Goal: Task Accomplishment & Management: Complete application form

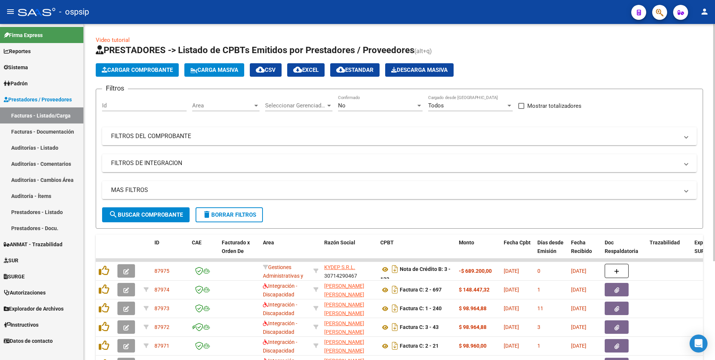
click at [224, 221] on button "delete Borrar Filtros" at bounding box center [229, 214] width 67 height 15
click at [229, 137] on mat-panel-title "FILTROS DEL COMPROBANTE" at bounding box center [395, 136] width 568 height 8
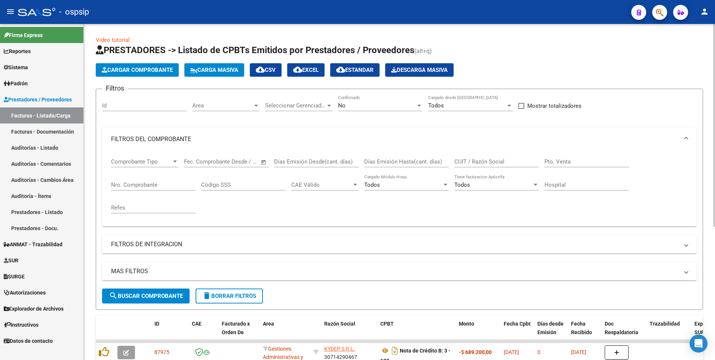
click at [148, 184] on input "Nro. Comprobante" at bounding box center [153, 184] width 84 height 7
click at [466, 163] on input "CUIT / Razón Social" at bounding box center [496, 161] width 84 height 7
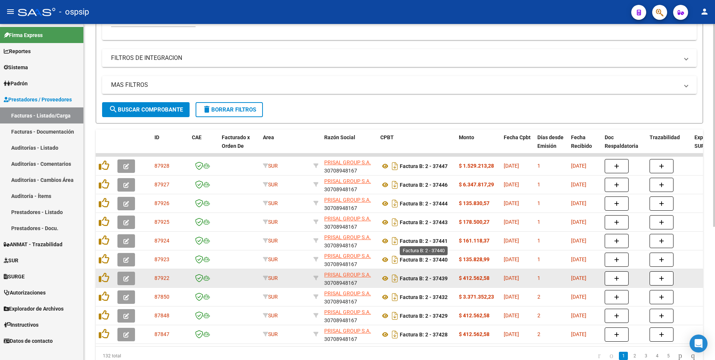
scroll to position [221, 0]
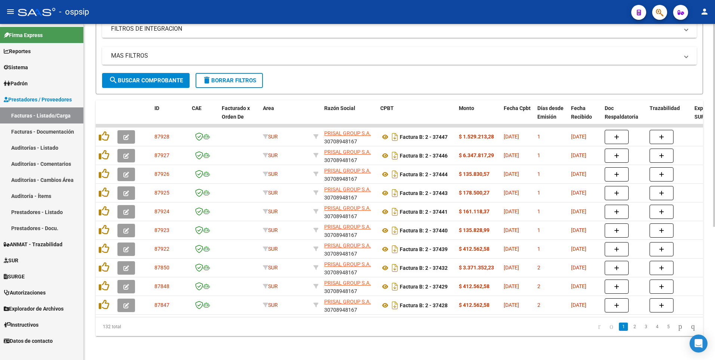
type input "30708948167"
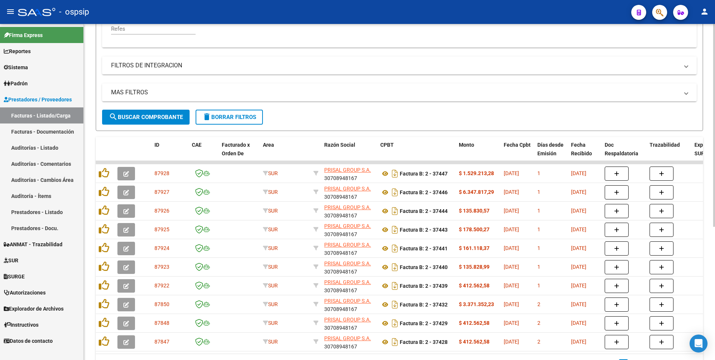
scroll to position [146, 0]
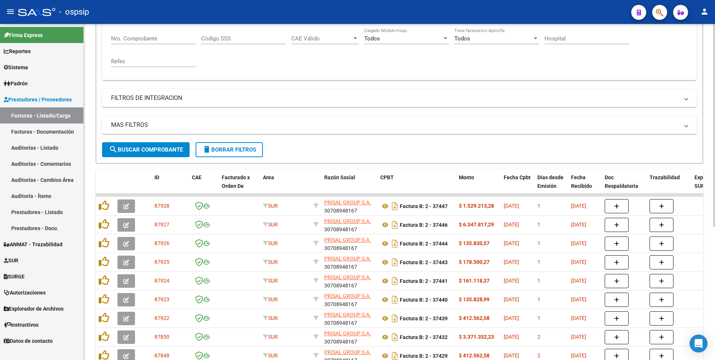
click at [153, 39] on input "Nro. Comprobante" at bounding box center [153, 38] width 84 height 7
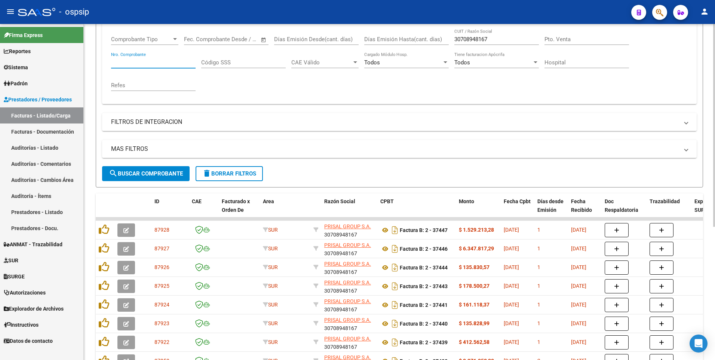
scroll to position [0, 0]
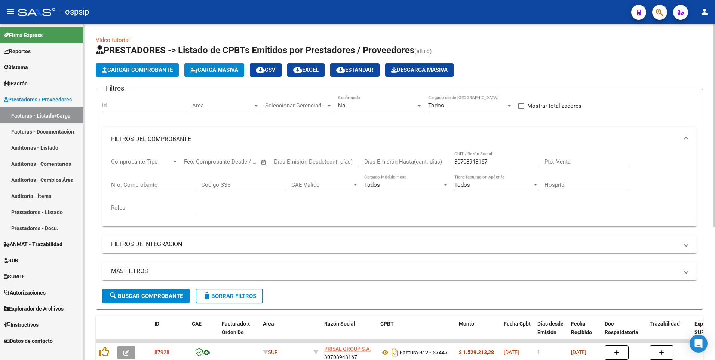
click at [504, 166] on div "30708948167 CUIT / Razón Social" at bounding box center [496, 159] width 84 height 16
click at [502, 162] on input "30708948167" at bounding box center [496, 161] width 84 height 7
click at [179, 184] on input "Nro. Comprobante" at bounding box center [153, 184] width 84 height 7
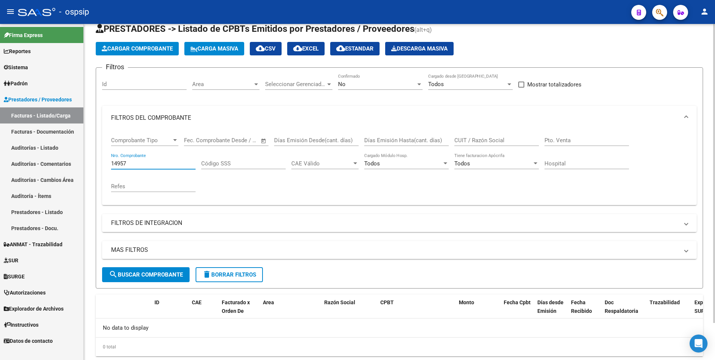
scroll to position [41, 0]
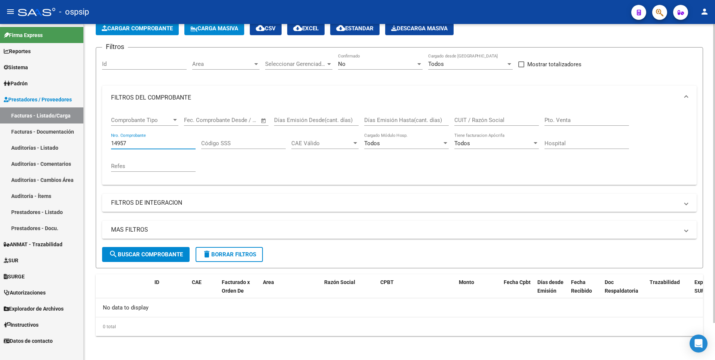
type input "14957"
click at [378, 62] on div "No" at bounding box center [377, 64] width 78 height 7
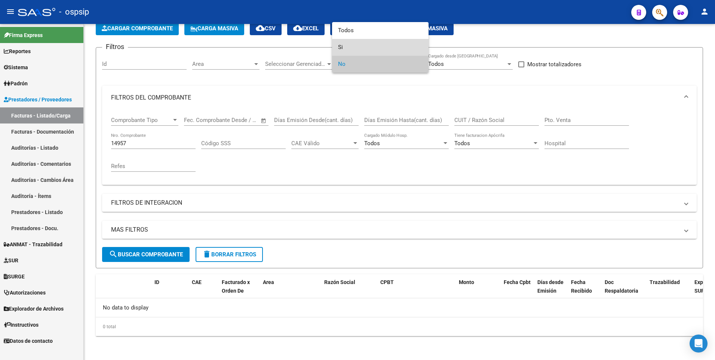
click at [359, 50] on span "Si" at bounding box center [380, 47] width 84 height 17
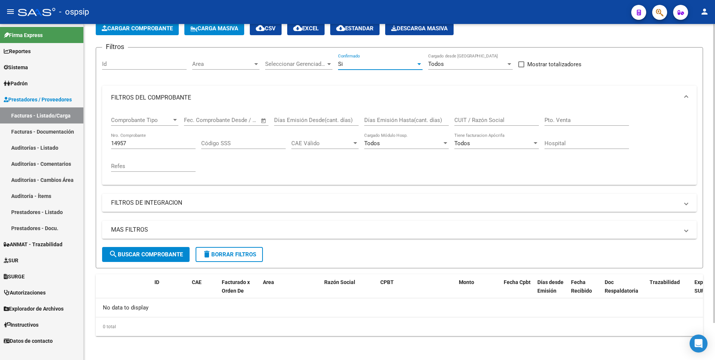
click at [162, 254] on span "search Buscar Comprobante" at bounding box center [146, 254] width 74 height 7
click at [133, 142] on input "14957" at bounding box center [153, 143] width 84 height 7
click at [139, 63] on input "Id" at bounding box center [144, 64] width 84 height 7
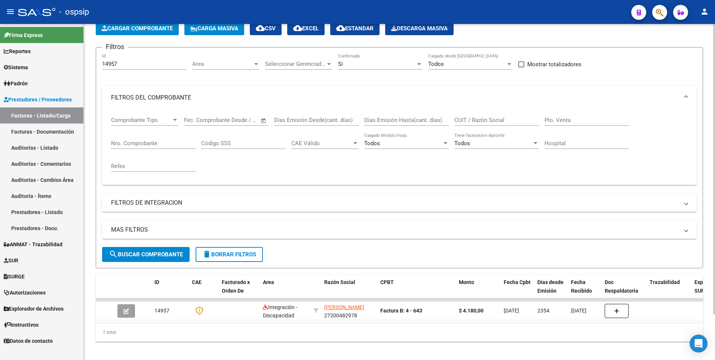
click at [132, 51] on form "Filtros 14957 Id Area Area Seleccionar Gerenciador Seleccionar Gerenciador Si C…" at bounding box center [399, 157] width 607 height 221
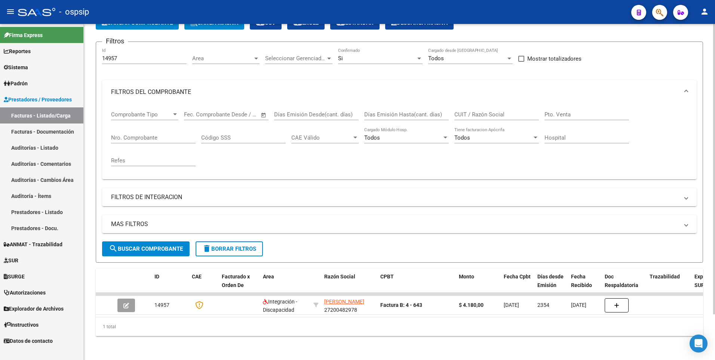
scroll to position [53, 0]
click at [132, 55] on input "14957" at bounding box center [144, 58] width 84 height 7
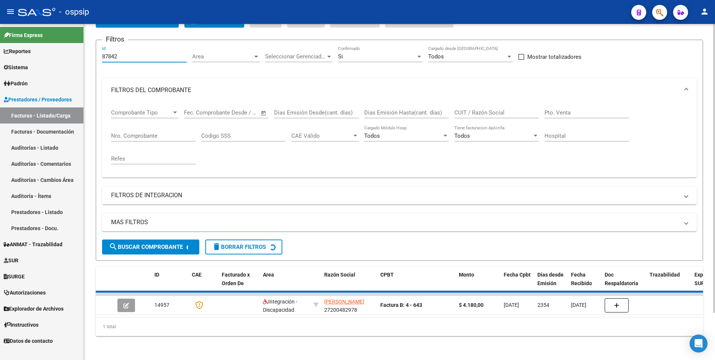
scroll to position [41, 0]
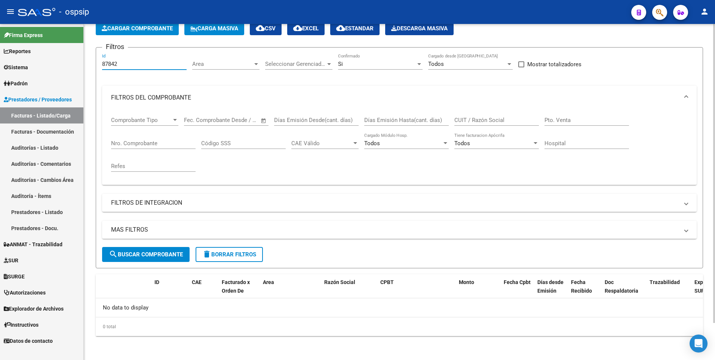
click at [137, 65] on input "87842" at bounding box center [144, 64] width 84 height 7
type input "87842"
drag, startPoint x: 357, startPoint y: 71, endPoint x: 357, endPoint y: 61, distance: 9.7
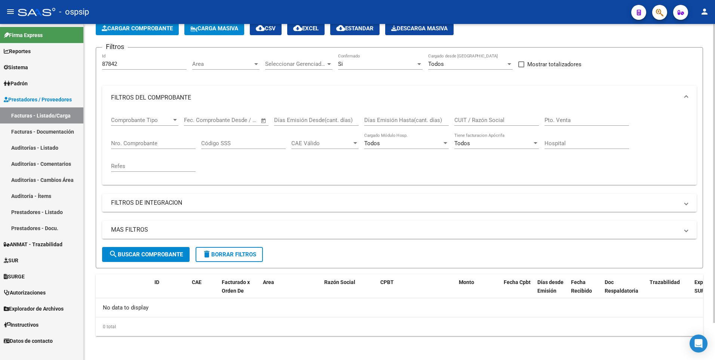
click at [357, 70] on div "Si Confirmado" at bounding box center [380, 64] width 84 height 23
click at [357, 60] on div "Si Confirmado" at bounding box center [380, 61] width 84 height 16
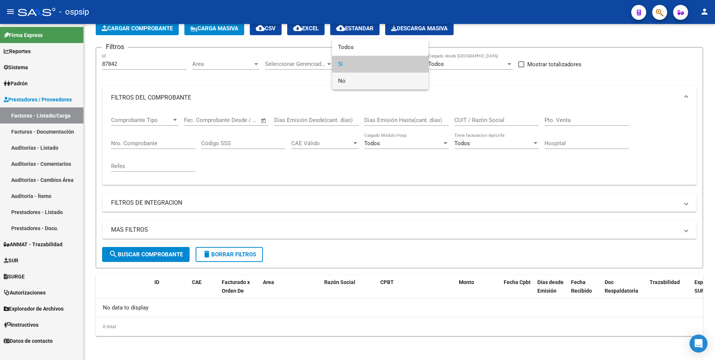
click at [358, 88] on span "No" at bounding box center [380, 81] width 84 height 17
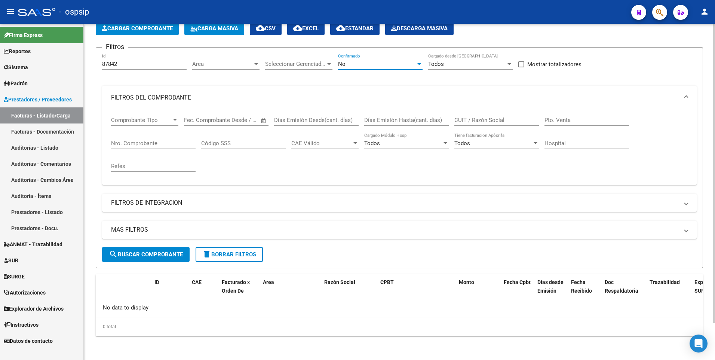
click at [159, 255] on span "search Buscar Comprobante" at bounding box center [146, 254] width 74 height 7
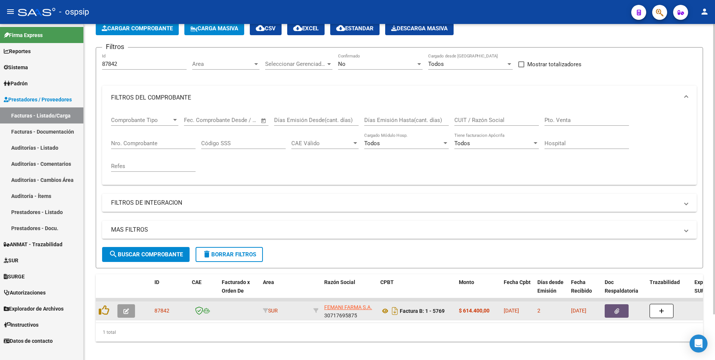
click at [610, 313] on button "button" at bounding box center [617, 310] width 24 height 13
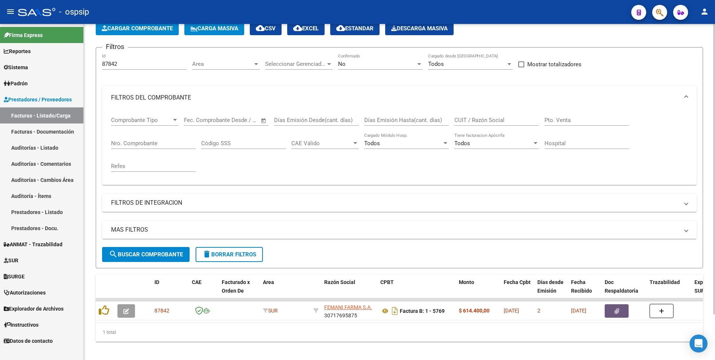
click at [226, 257] on span "delete Borrar Filtros" at bounding box center [229, 254] width 54 height 7
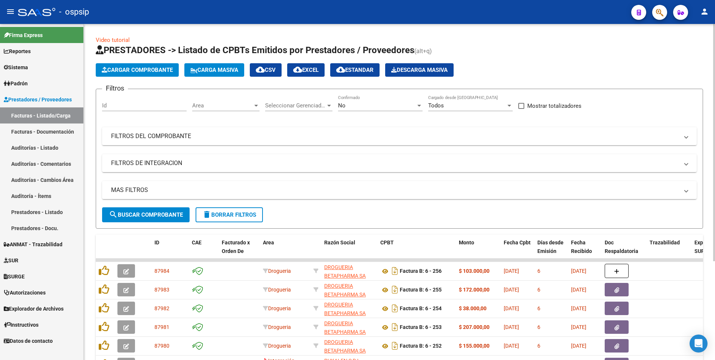
click at [229, 224] on form "Filtros Id Area Area Seleccionar Gerenciador Seleccionar Gerenciador No Confirm…" at bounding box center [399, 159] width 607 height 140
click at [227, 210] on button "delete Borrar Filtros" at bounding box center [229, 214] width 67 height 15
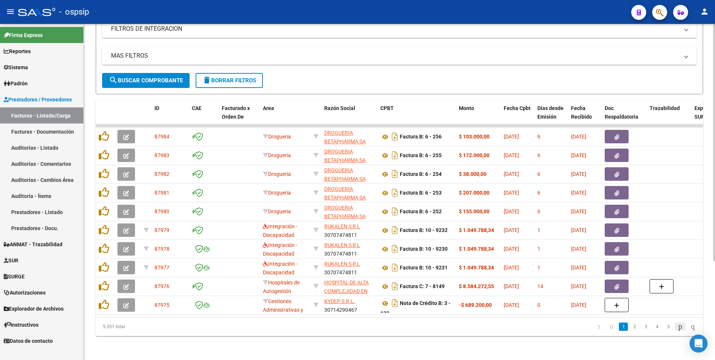
click at [677, 323] on icon "go to next page" at bounding box center [680, 326] width 6 height 9
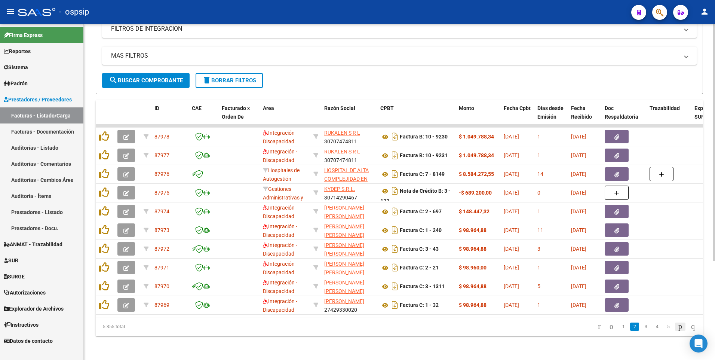
click at [677, 326] on icon "go to next page" at bounding box center [680, 326] width 6 height 9
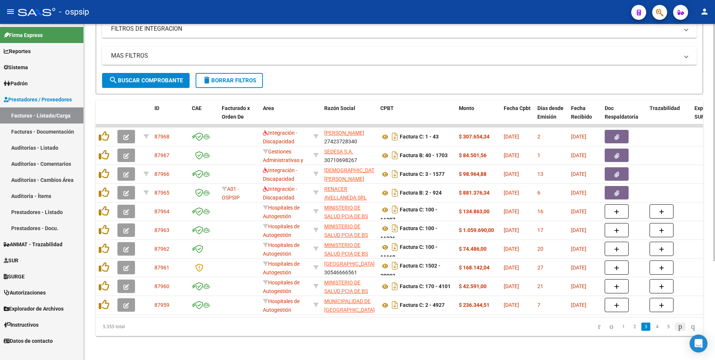
click at [677, 328] on icon "go to next page" at bounding box center [680, 326] width 6 height 9
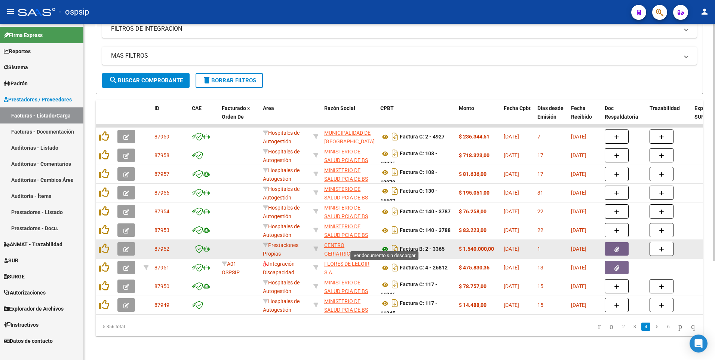
click at [383, 246] on icon at bounding box center [385, 249] width 10 height 9
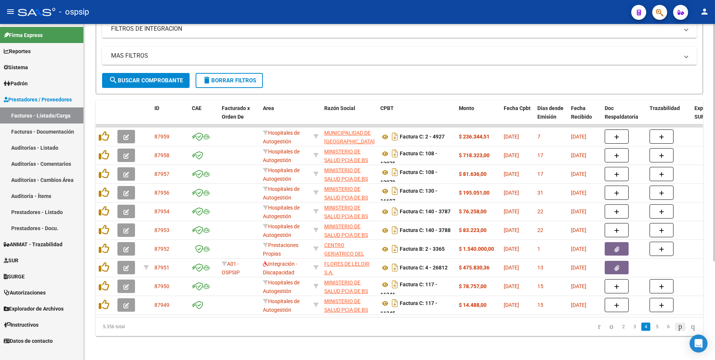
click at [677, 327] on icon "go to next page" at bounding box center [680, 326] width 6 height 9
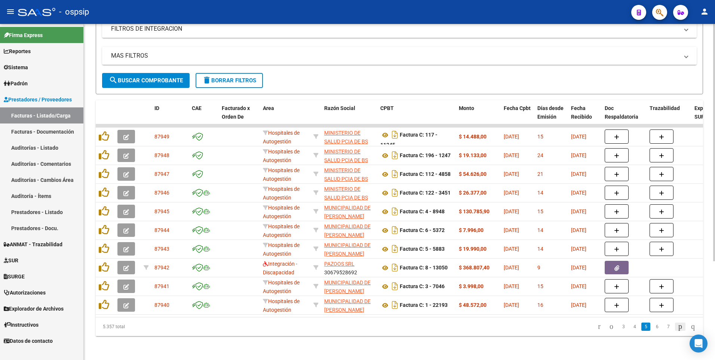
click at [677, 328] on icon "go to next page" at bounding box center [680, 326] width 6 height 9
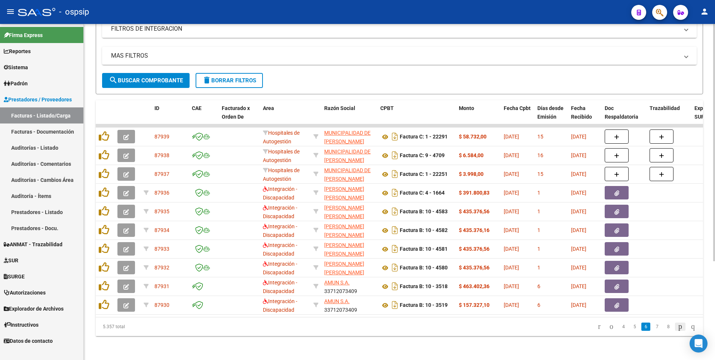
click at [677, 326] on icon "go to next page" at bounding box center [680, 326] width 6 height 9
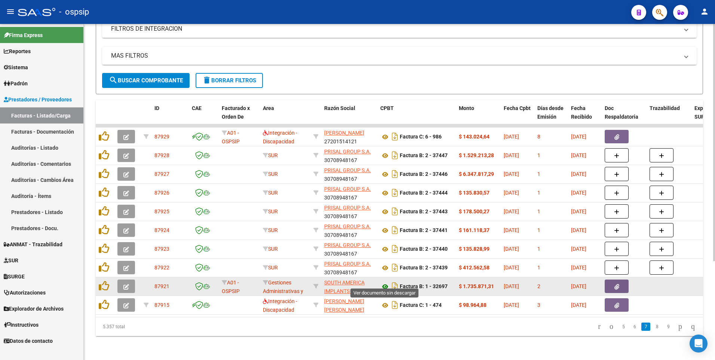
click at [384, 282] on icon at bounding box center [385, 286] width 10 height 9
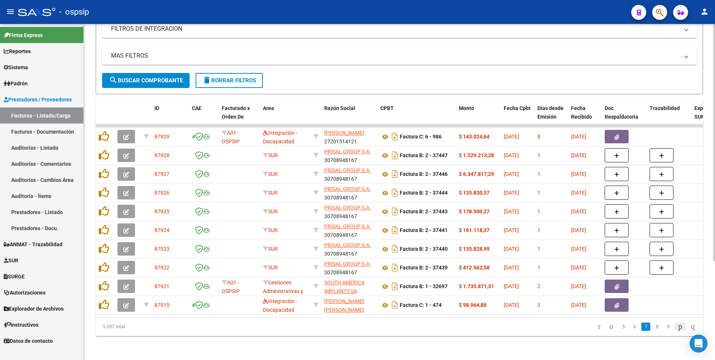
click at [677, 326] on icon "go to next page" at bounding box center [680, 326] width 6 height 9
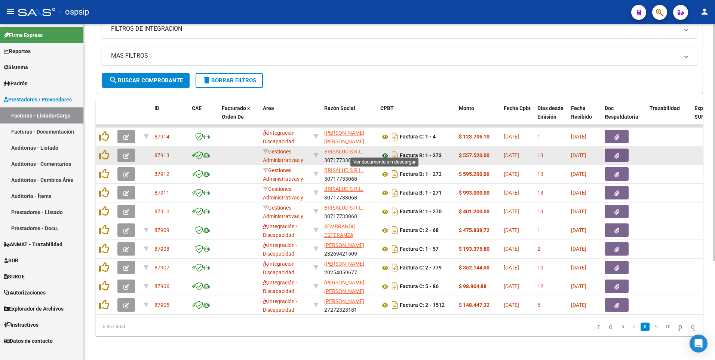
click at [384, 151] on icon at bounding box center [385, 155] width 10 height 9
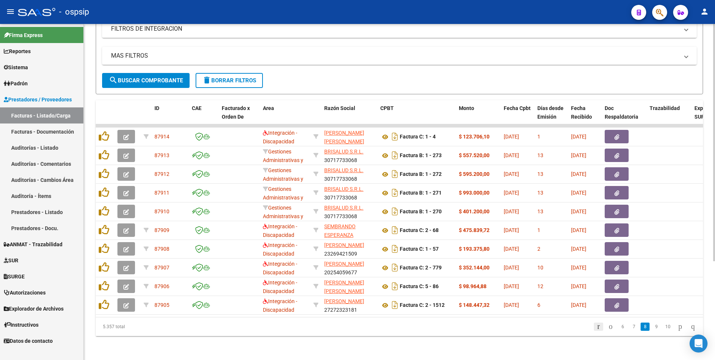
click at [596, 329] on icon "go to first page" at bounding box center [598, 326] width 5 height 9
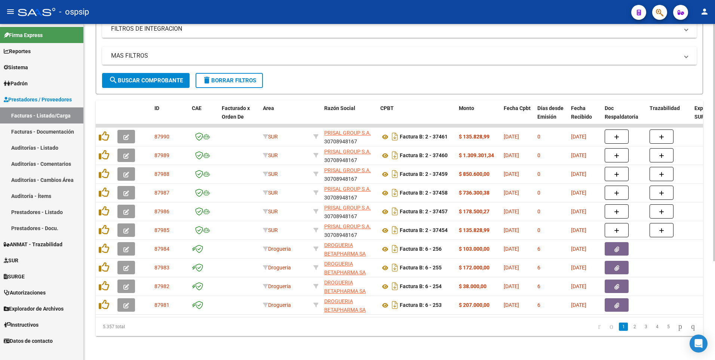
click at [677, 326] on icon "go to next page" at bounding box center [680, 326] width 6 height 9
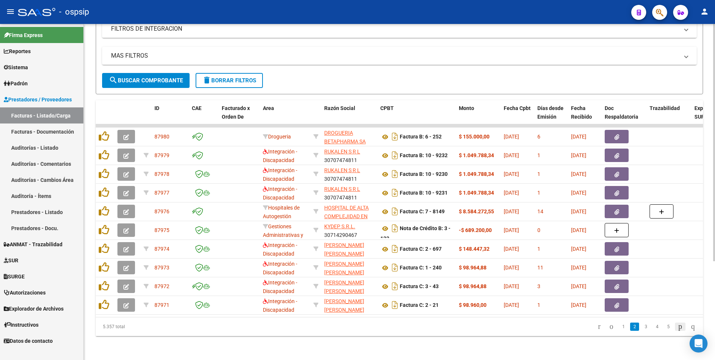
click at [677, 327] on icon "go to next page" at bounding box center [680, 326] width 6 height 9
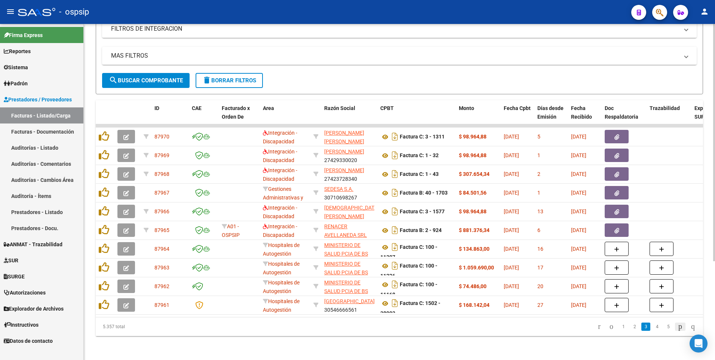
click at [678, 326] on icon "go to next page" at bounding box center [680, 326] width 6 height 9
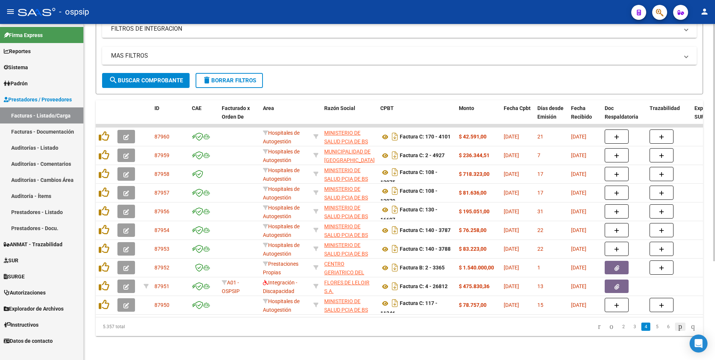
click at [677, 327] on icon "go to next page" at bounding box center [680, 326] width 6 height 9
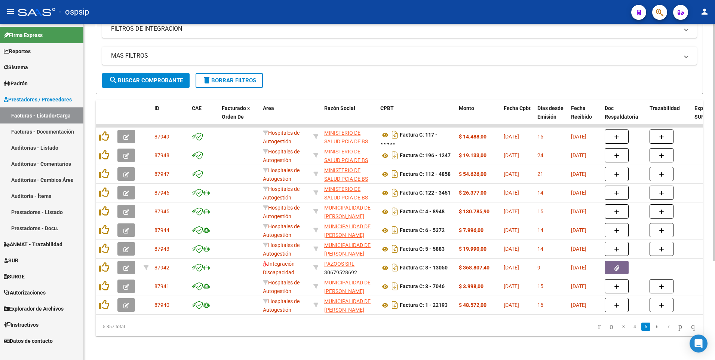
click at [675, 332] on li at bounding box center [680, 326] width 13 height 13
click at [678, 326] on icon "go to next page" at bounding box center [680, 326] width 6 height 9
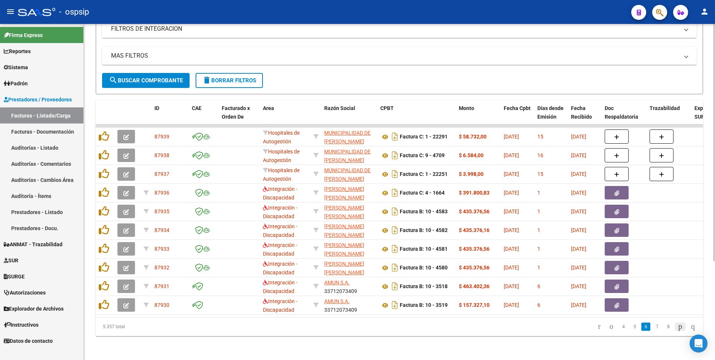
click at [677, 324] on icon "go to next page" at bounding box center [680, 326] width 6 height 9
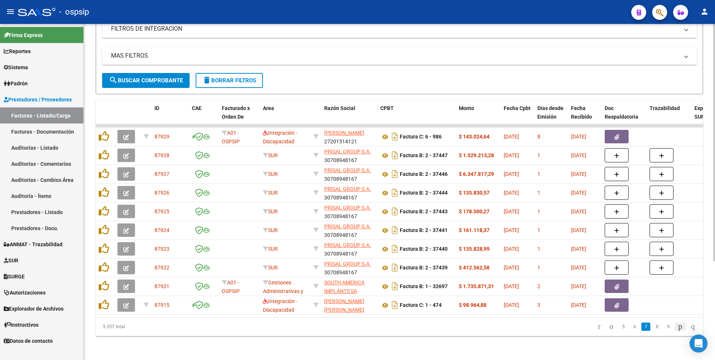
click at [677, 330] on icon "go to next page" at bounding box center [680, 326] width 6 height 9
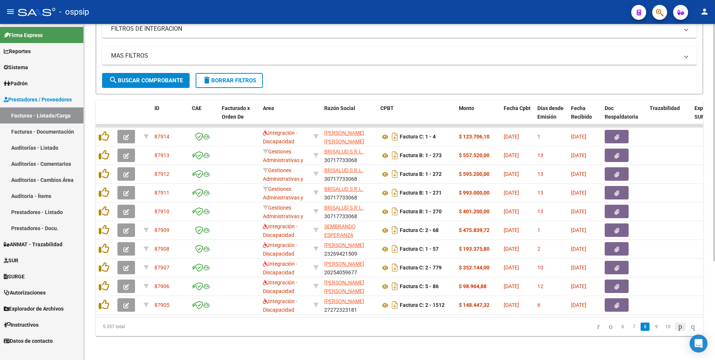
click at [677, 326] on icon "go to next page" at bounding box center [680, 326] width 6 height 9
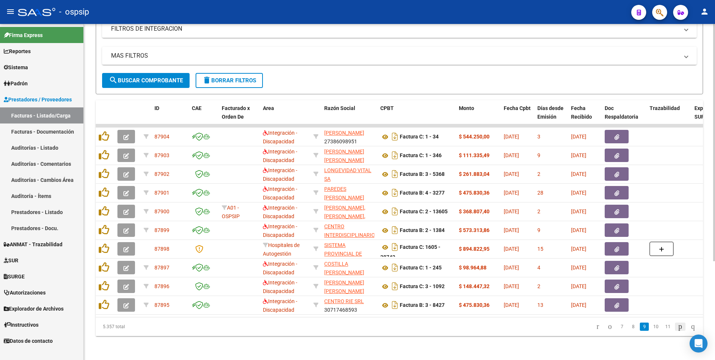
click at [678, 330] on icon "go to next page" at bounding box center [680, 326] width 6 height 9
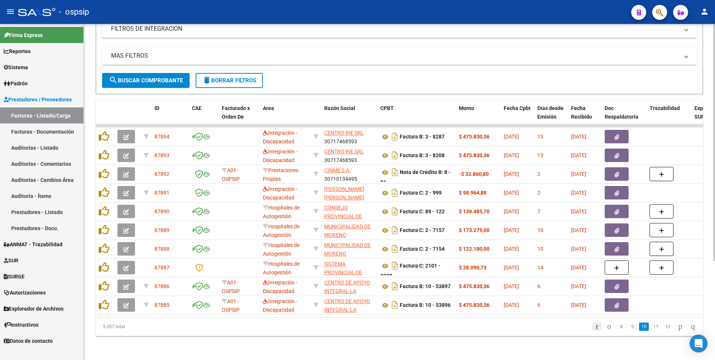
click at [594, 327] on icon "go to first page" at bounding box center [596, 326] width 5 height 9
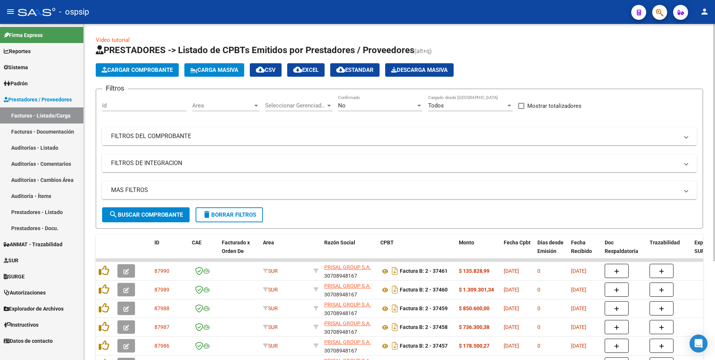
click at [168, 139] on mat-panel-title "FILTROS DEL COMPROBANTE" at bounding box center [395, 136] width 568 height 8
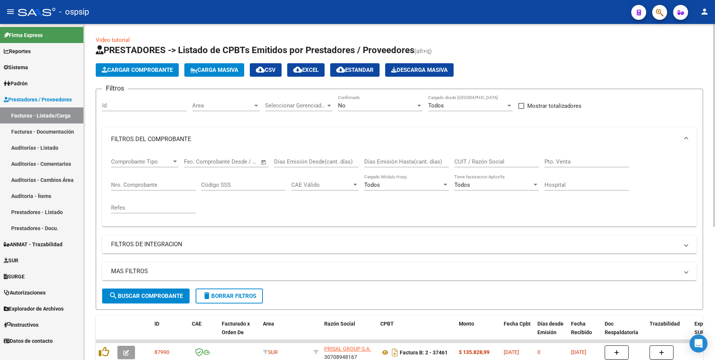
click at [160, 180] on div "Nro. Comprobante" at bounding box center [153, 182] width 84 height 16
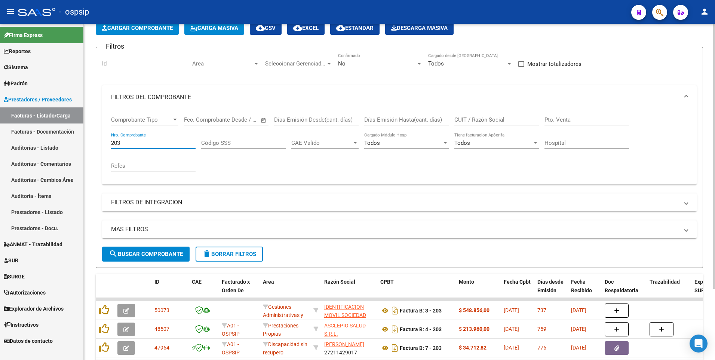
scroll to position [90, 0]
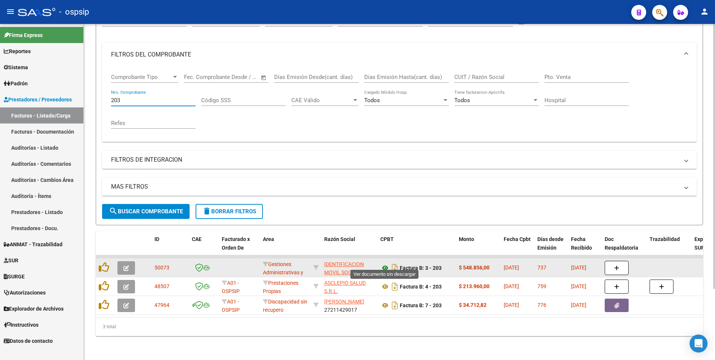
type input "203"
click at [387, 264] on icon at bounding box center [385, 267] width 10 height 9
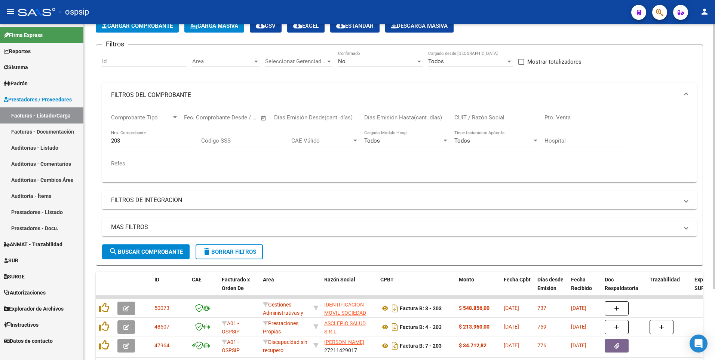
scroll to position [0, 0]
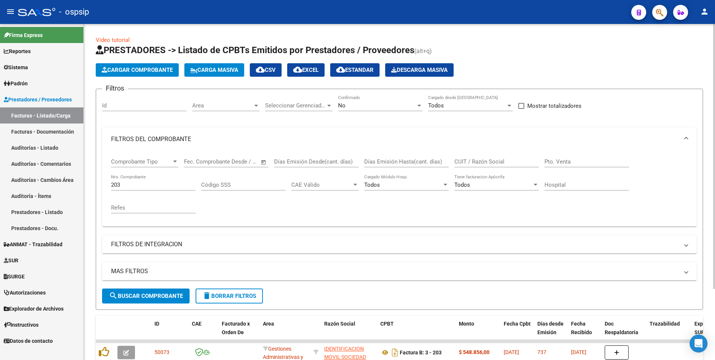
click at [381, 100] on div "No Confirmado" at bounding box center [380, 103] width 84 height 16
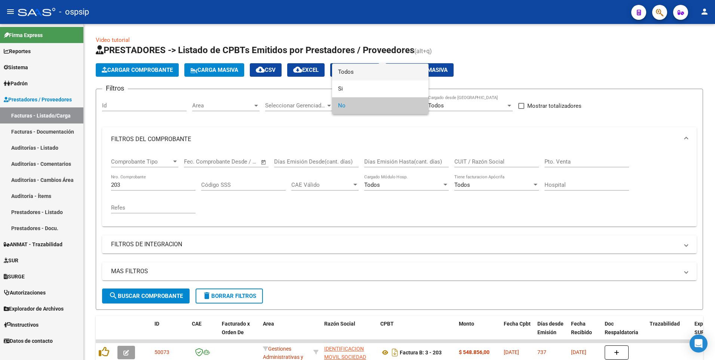
click at [370, 74] on span "Todos" at bounding box center [380, 72] width 84 height 17
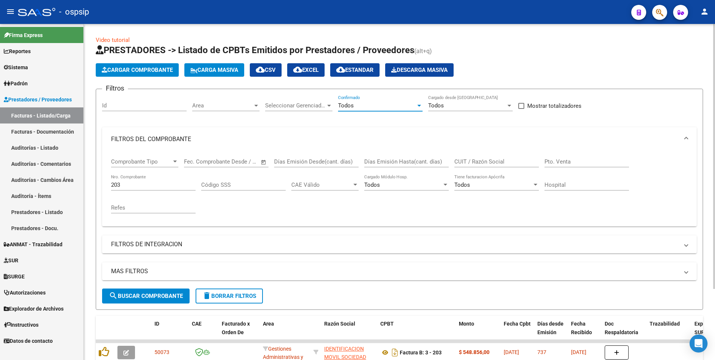
click at [183, 295] on span "search Buscar Comprobante" at bounding box center [146, 295] width 74 height 7
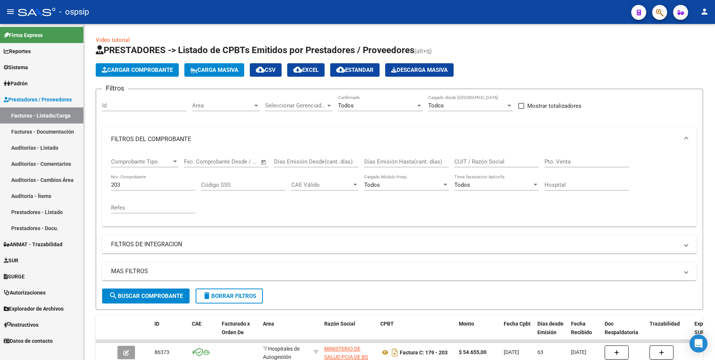
click at [243, 13] on div "- ospsip" at bounding box center [321, 12] width 607 height 16
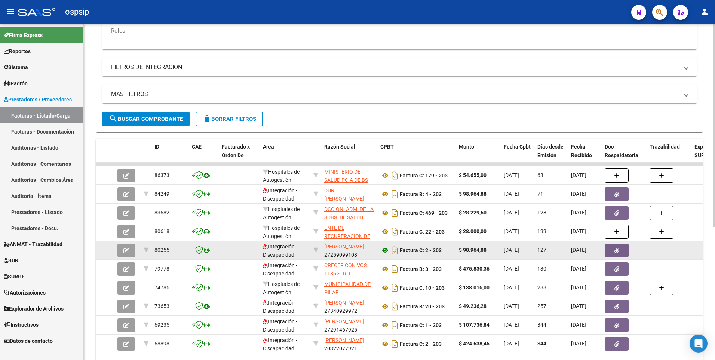
scroll to position [187, 0]
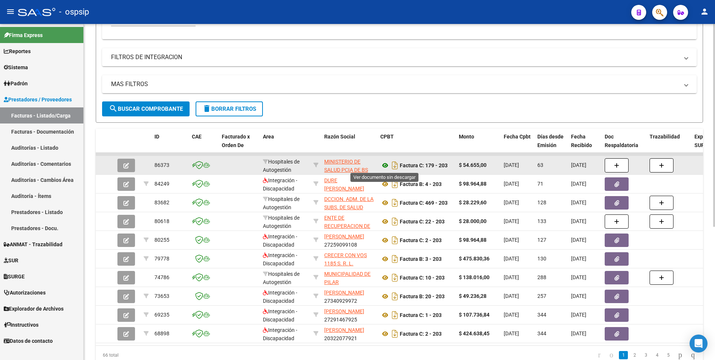
click at [385, 168] on icon at bounding box center [385, 165] width 10 height 9
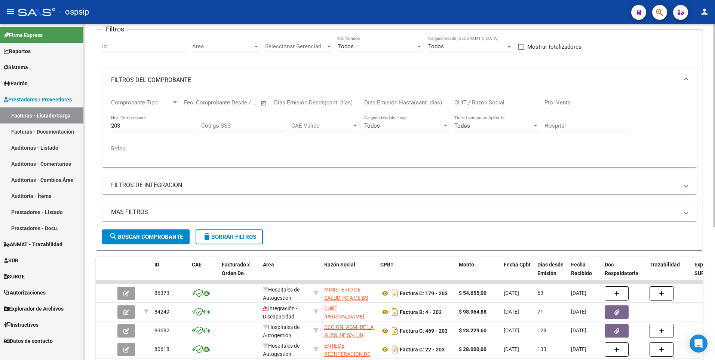
scroll to position [0, 0]
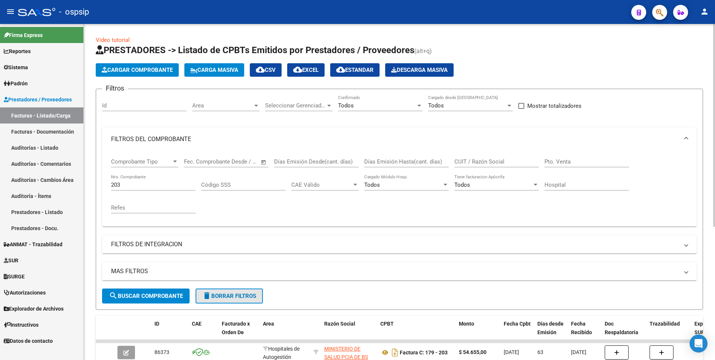
click at [240, 294] on span "delete Borrar Filtros" at bounding box center [229, 295] width 54 height 7
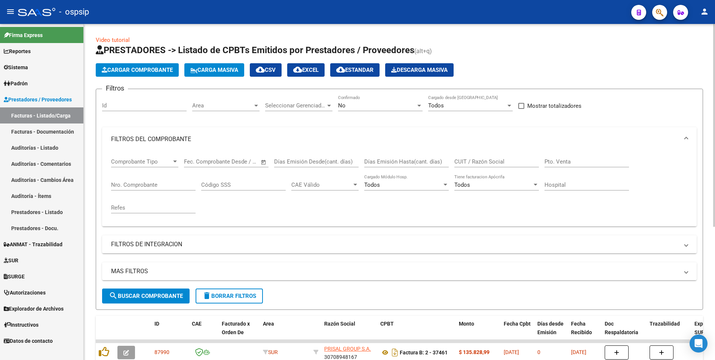
click at [508, 160] on input "CUIT / Razón Social" at bounding box center [496, 161] width 84 height 7
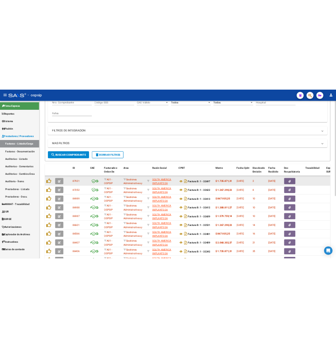
scroll to position [221, 0]
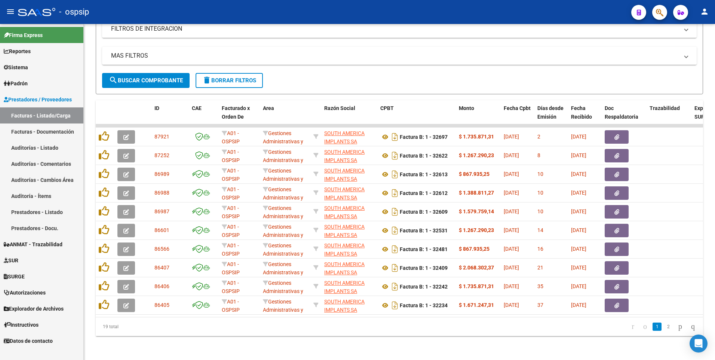
click at [295, 16] on div "- ospsip" at bounding box center [321, 12] width 607 height 16
click at [253, 359] on html "menu - ospsip person Firma Express Reportes Egresos Devengados Auditorías x Áre…" at bounding box center [357, 180] width 715 height 360
click at [292, 11] on div "- ospsip" at bounding box center [321, 12] width 607 height 16
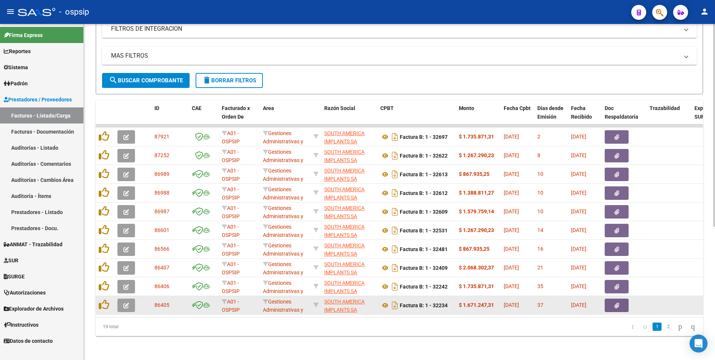
click at [620, 299] on button "button" at bounding box center [617, 304] width 24 height 13
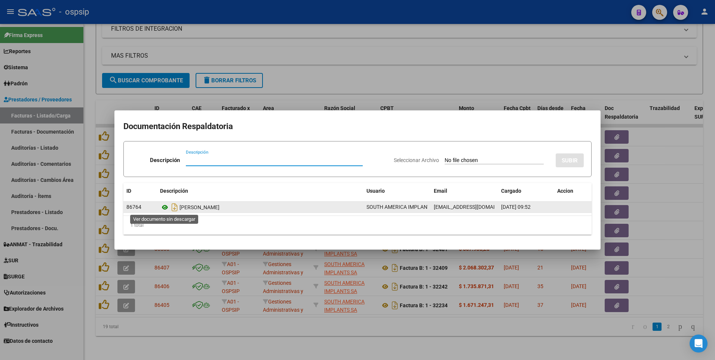
click at [165, 208] on icon at bounding box center [165, 207] width 10 height 9
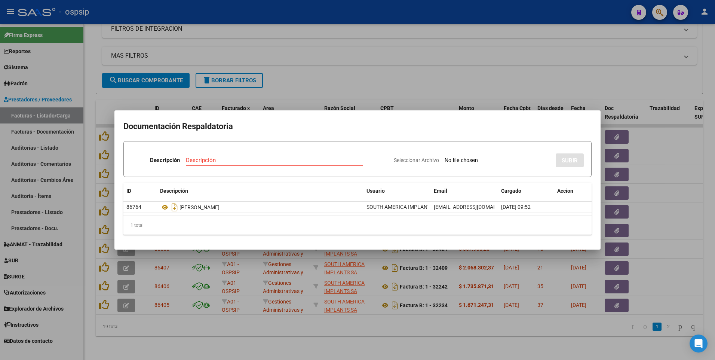
click at [303, 11] on div at bounding box center [357, 180] width 715 height 360
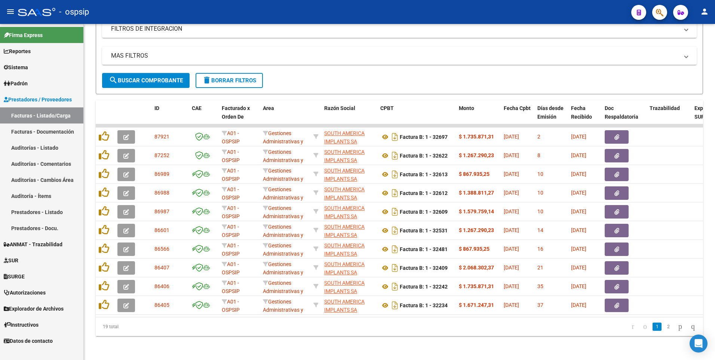
click at [281, 18] on div "- ospsip" at bounding box center [321, 12] width 607 height 16
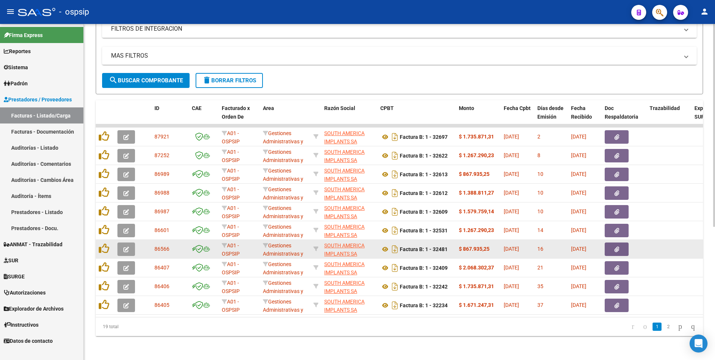
click at [618, 246] on span "button" at bounding box center [616, 249] width 5 height 7
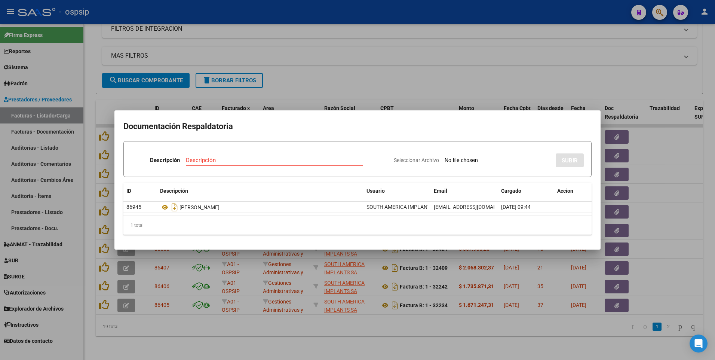
click at [595, 79] on div at bounding box center [357, 180] width 715 height 360
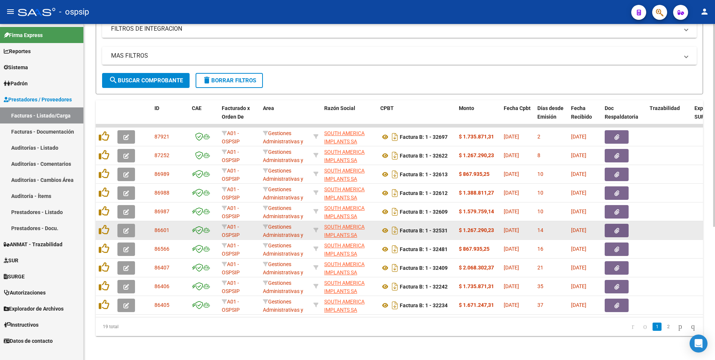
click at [607, 224] on button "button" at bounding box center [617, 230] width 24 height 13
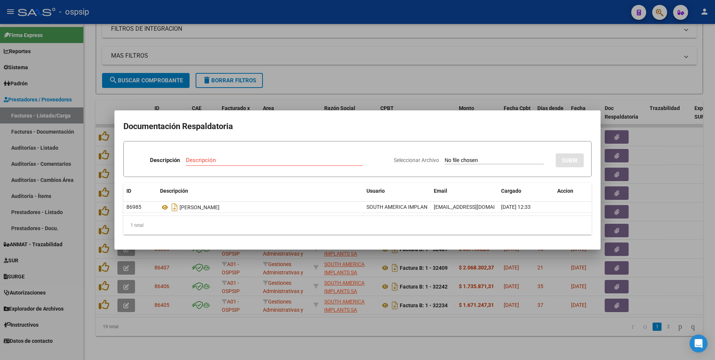
click at [648, 71] on div at bounding box center [357, 180] width 715 height 360
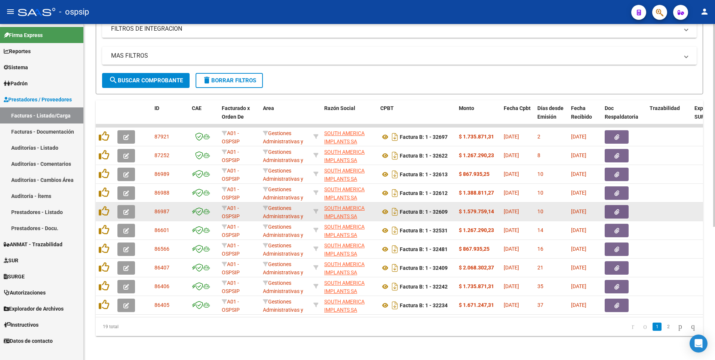
click at [611, 207] on button "button" at bounding box center [617, 211] width 24 height 13
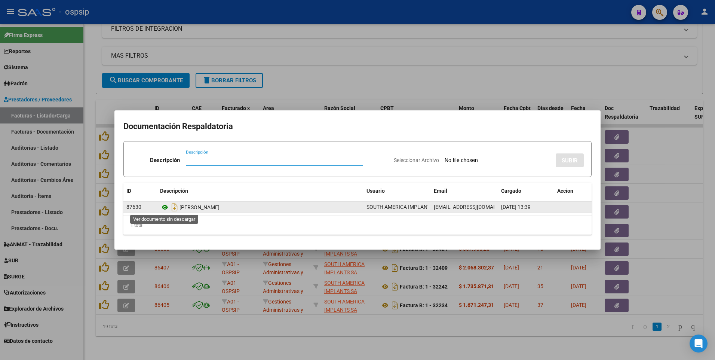
click at [168, 207] on icon at bounding box center [165, 207] width 10 height 9
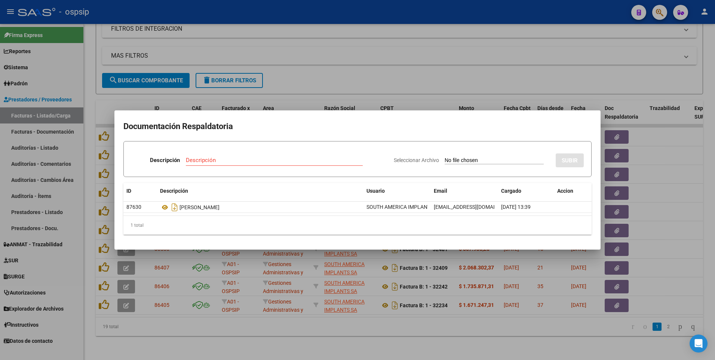
click at [624, 61] on div at bounding box center [357, 180] width 715 height 360
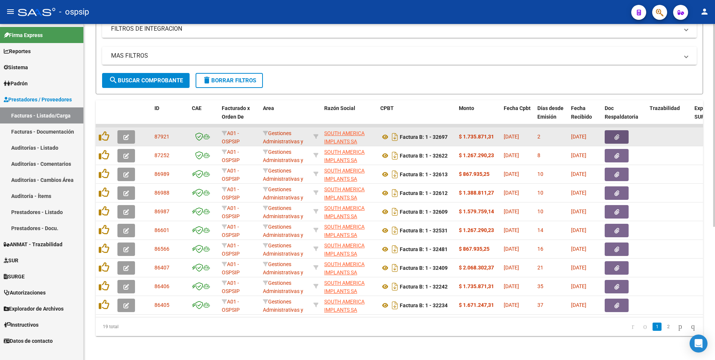
click at [612, 130] on button "button" at bounding box center [617, 136] width 24 height 13
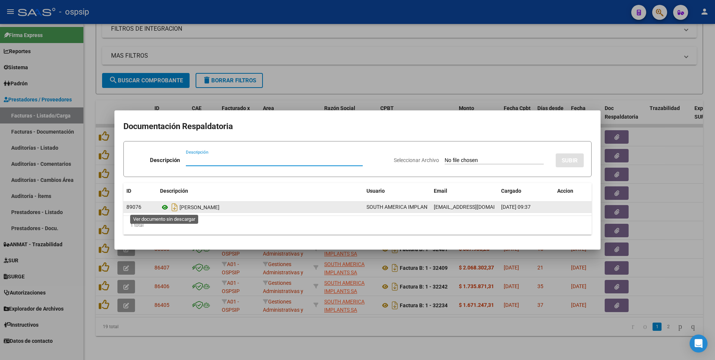
click at [162, 208] on icon at bounding box center [165, 207] width 10 height 9
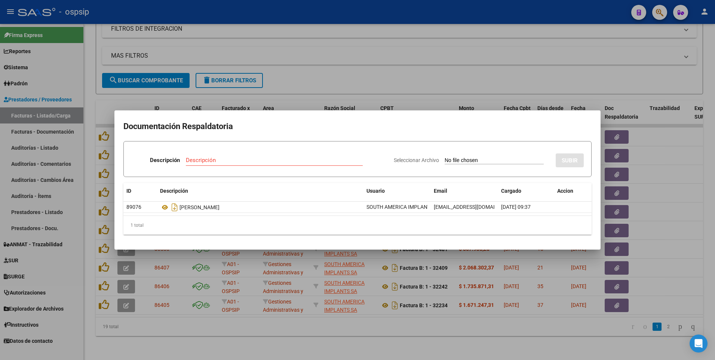
click at [453, 55] on div at bounding box center [357, 180] width 715 height 360
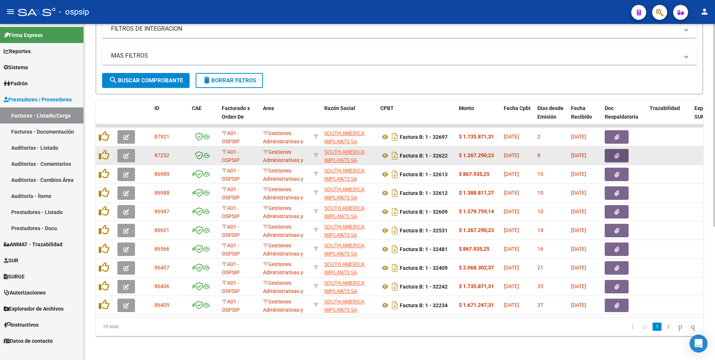
click at [608, 151] on button "button" at bounding box center [617, 155] width 24 height 13
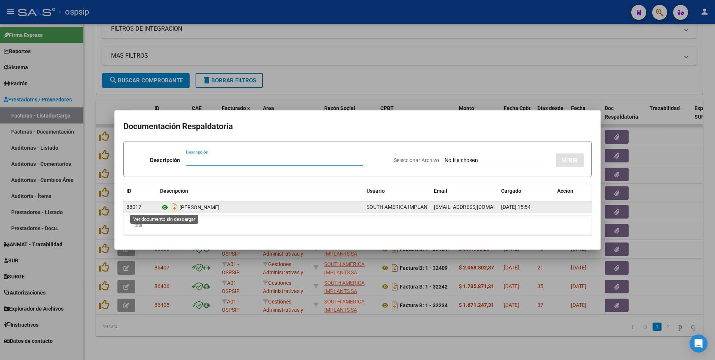
click at [162, 209] on icon at bounding box center [165, 207] width 10 height 9
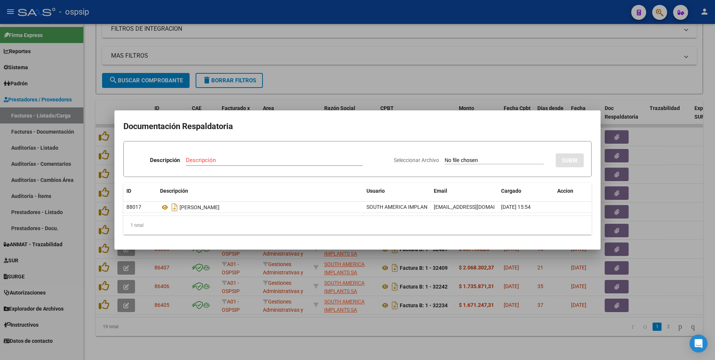
click at [521, 30] on div at bounding box center [357, 180] width 715 height 360
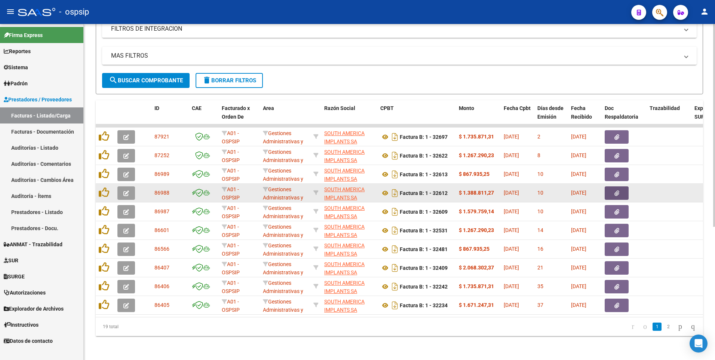
click at [614, 190] on icon "button" at bounding box center [616, 193] width 5 height 6
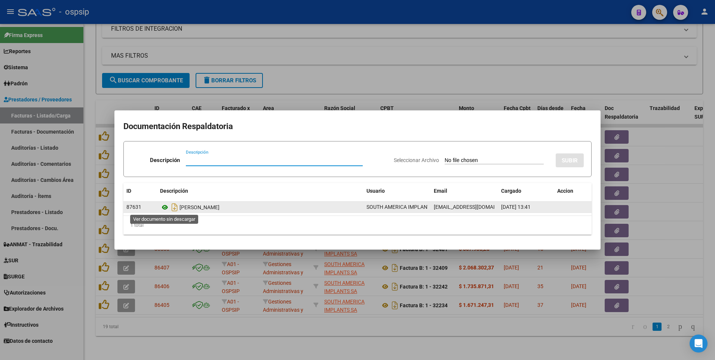
click at [165, 209] on icon at bounding box center [165, 207] width 10 height 9
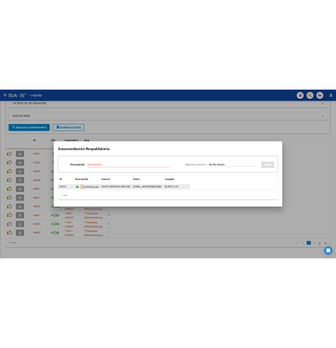
scroll to position [314, 0]
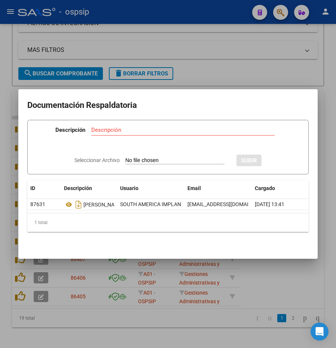
click at [205, 19] on div at bounding box center [168, 174] width 336 height 348
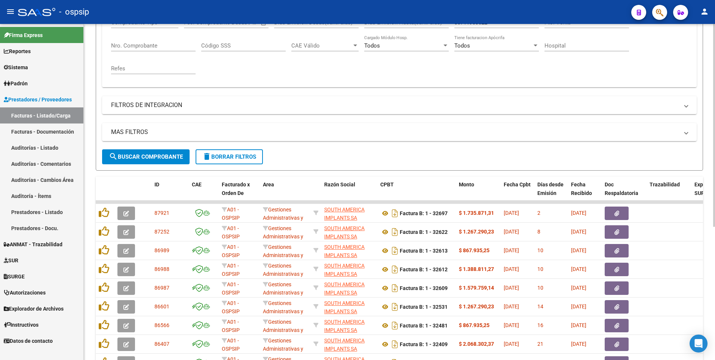
scroll to position [109, 0]
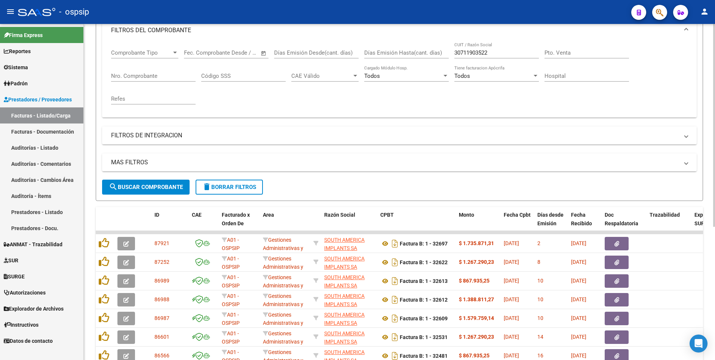
click at [481, 53] on input "30711903522" at bounding box center [496, 52] width 84 height 7
type input "3"
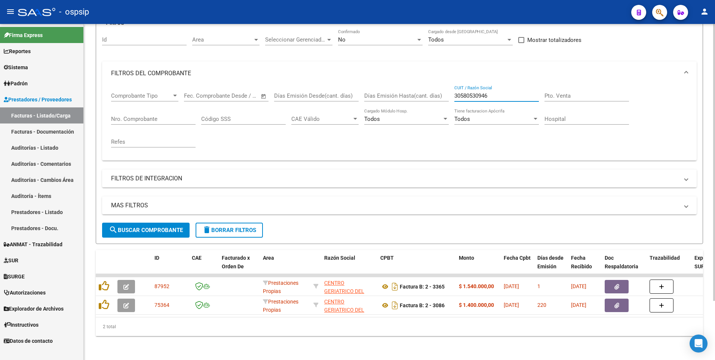
scroll to position [71, 0]
type input "30580530946"
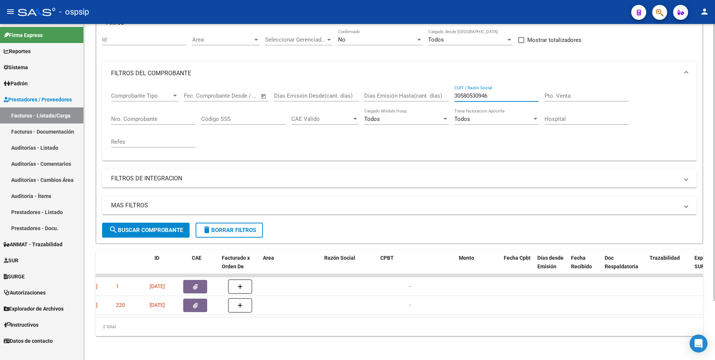
scroll to position [0, 0]
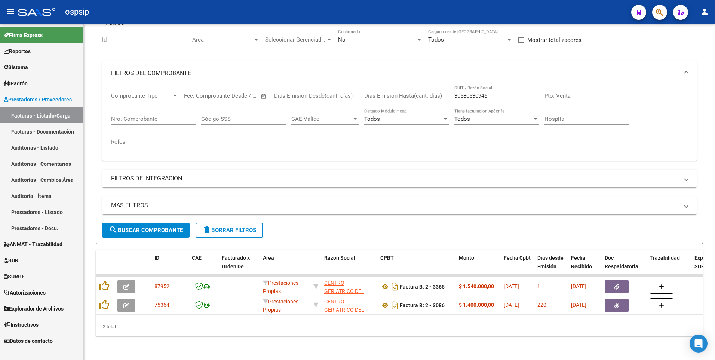
click at [230, 13] on div "- ospsip" at bounding box center [321, 12] width 607 height 16
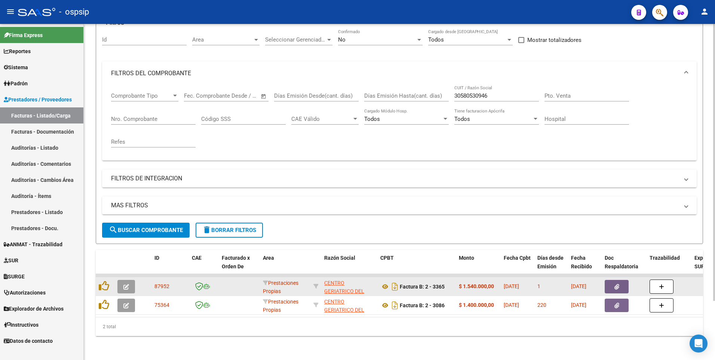
click at [618, 284] on icon "button" at bounding box center [616, 287] width 5 height 6
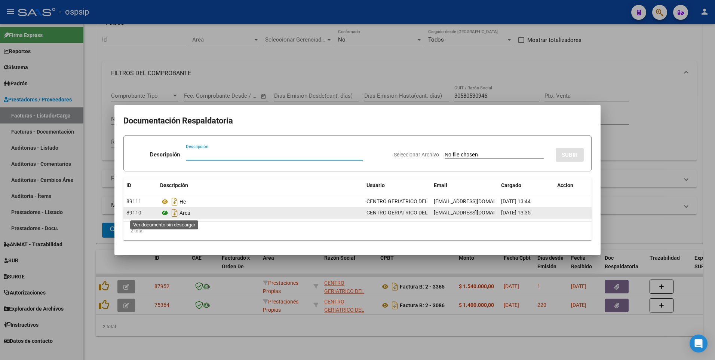
click at [164, 215] on icon at bounding box center [165, 212] width 10 height 9
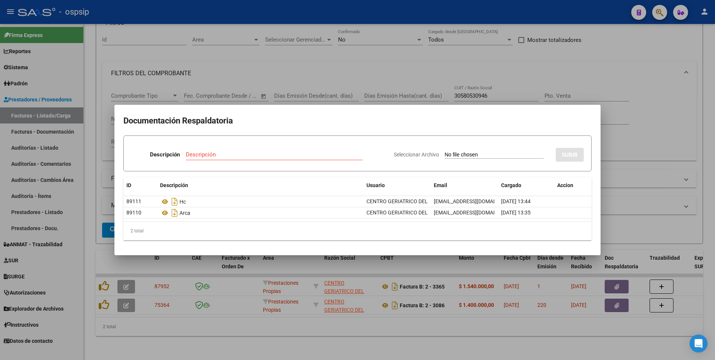
click at [328, 81] on div at bounding box center [357, 180] width 715 height 360
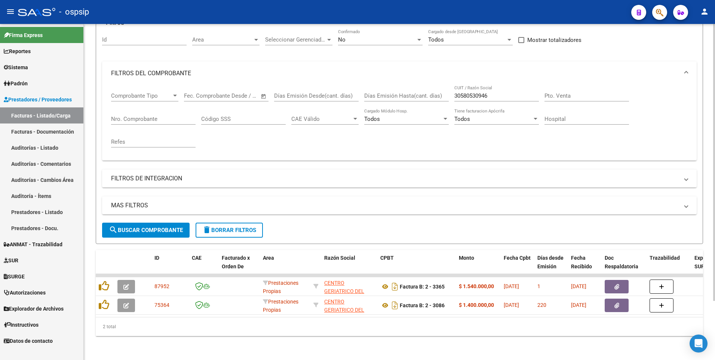
click at [216, 227] on span "delete Borrar Filtros" at bounding box center [229, 230] width 54 height 7
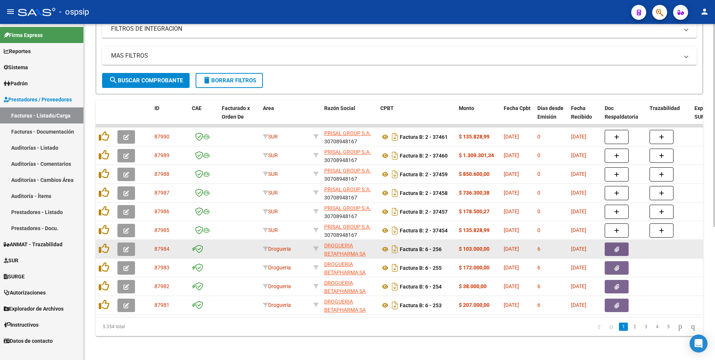
scroll to position [221, 0]
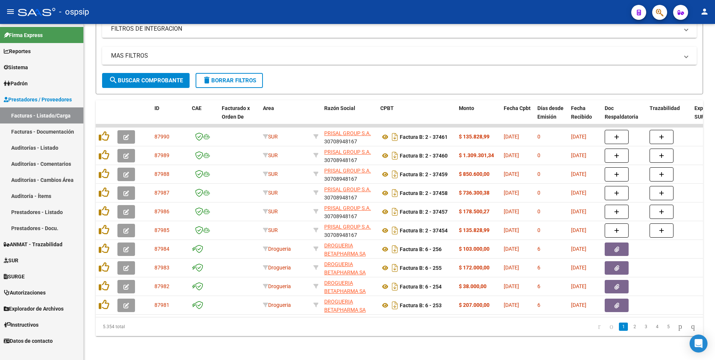
click at [276, 13] on div "- ospsip" at bounding box center [321, 12] width 607 height 16
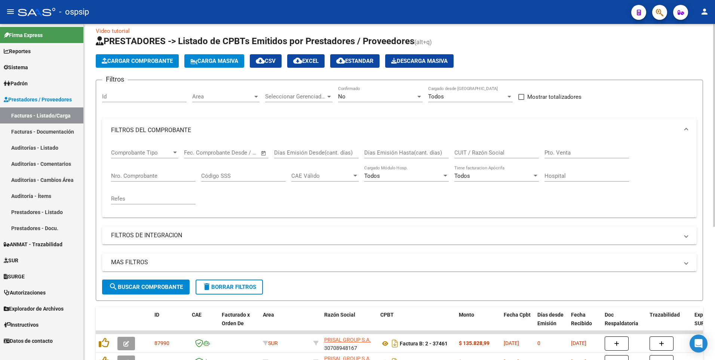
scroll to position [0, 0]
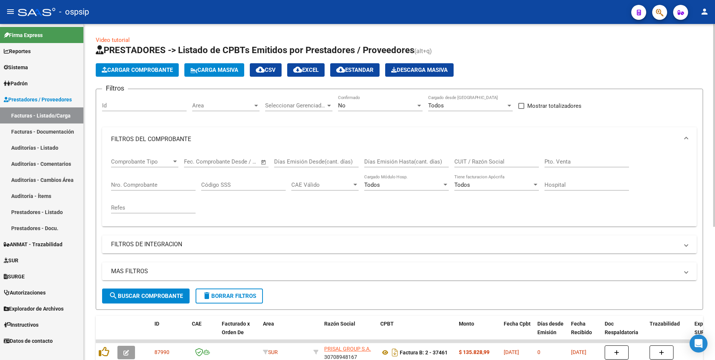
click at [246, 303] on button "delete Borrar Filtros" at bounding box center [229, 295] width 67 height 15
click at [282, 216] on div "Comprobante Tipo Comprobante Tipo Start date – End date Fec. Comprobante Desde …" at bounding box center [399, 185] width 576 height 69
click at [178, 185] on input "Nro. Comprobante" at bounding box center [153, 184] width 84 height 7
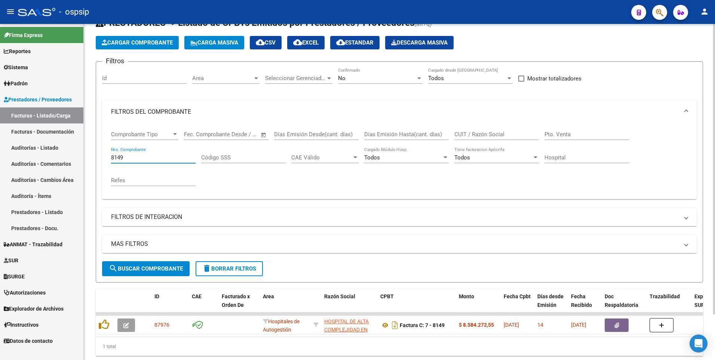
scroll to position [53, 0]
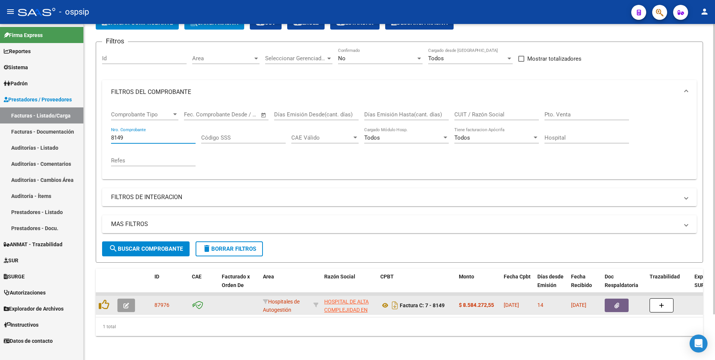
type input "8149"
click at [626, 302] on button "button" at bounding box center [617, 304] width 24 height 13
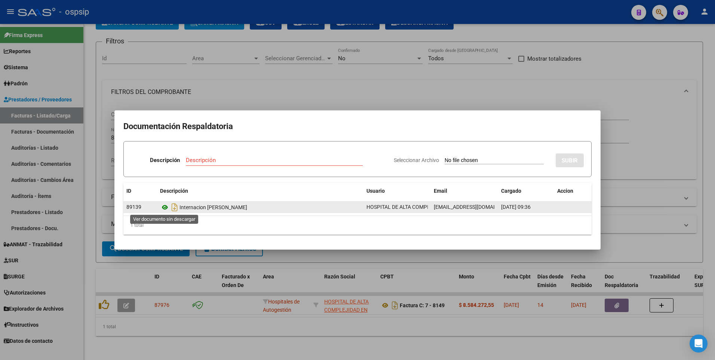
click at [164, 209] on icon at bounding box center [165, 207] width 10 height 9
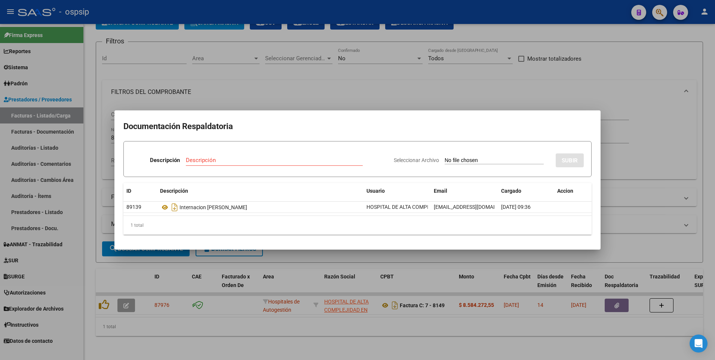
click at [362, 89] on div at bounding box center [357, 180] width 715 height 360
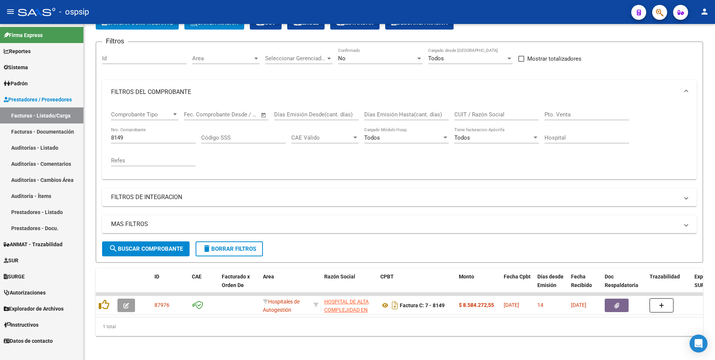
click at [220, 15] on div "- ospsip" at bounding box center [321, 12] width 607 height 16
click at [241, 245] on span "delete Borrar Filtros" at bounding box center [229, 248] width 54 height 7
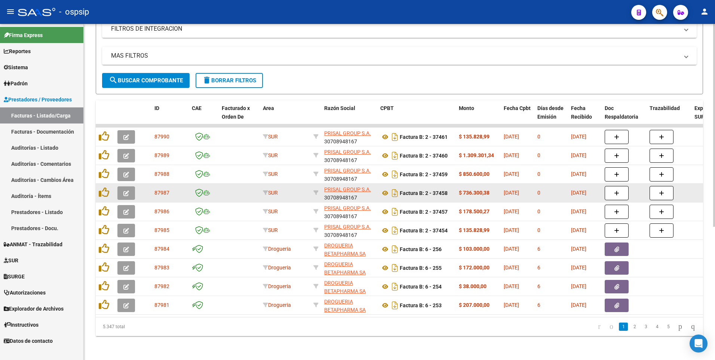
scroll to position [221, 0]
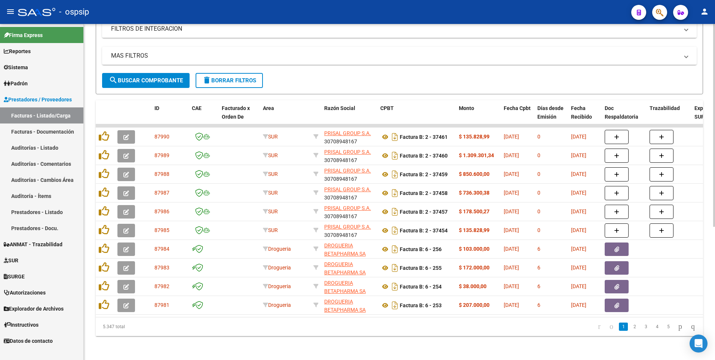
click at [597, 328] on icon "go to first page" at bounding box center [599, 326] width 5 height 9
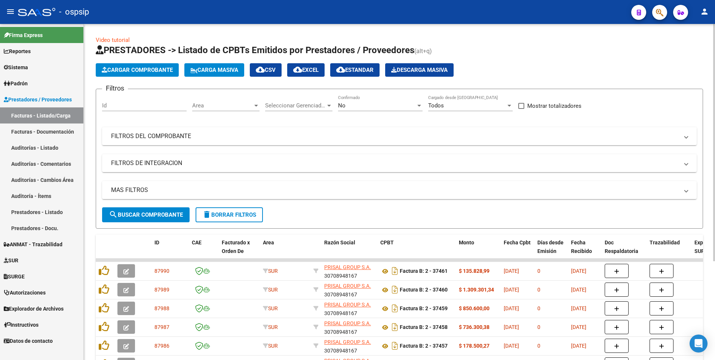
click at [360, 105] on div "No" at bounding box center [377, 105] width 78 height 7
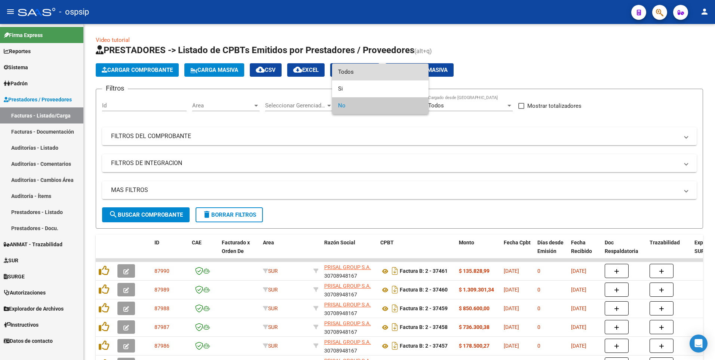
click at [362, 74] on span "Todos" at bounding box center [380, 72] width 84 height 17
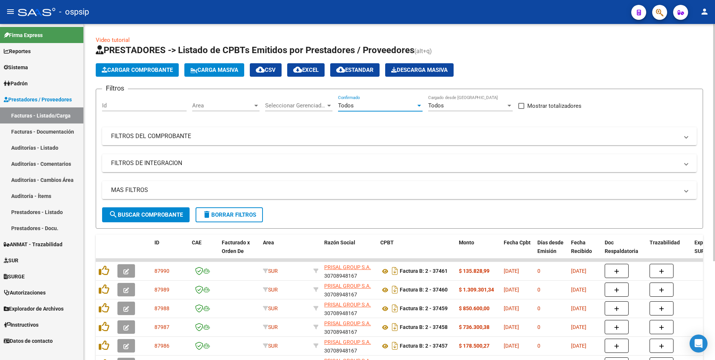
click at [180, 212] on span "search Buscar Comprobante" at bounding box center [146, 214] width 74 height 7
click at [128, 77] on app-list-header "PRESTADORES -> Listado de CPBTs Emitidos por Prestadores / Proveedores (alt+q) …" at bounding box center [399, 136] width 607 height 184
click at [148, 72] on span "Cargar Comprobante" at bounding box center [137, 70] width 71 height 7
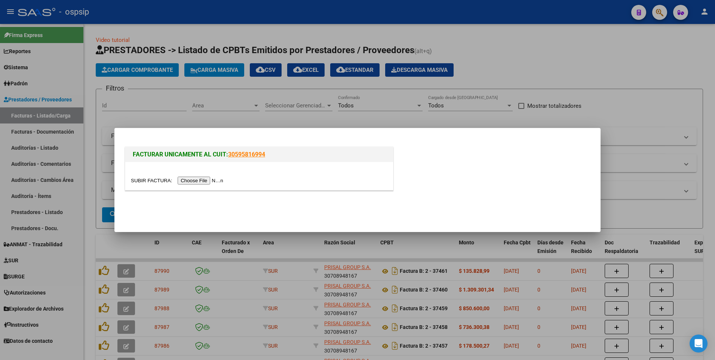
click at [195, 178] on input "file" at bounding box center [178, 180] width 95 height 8
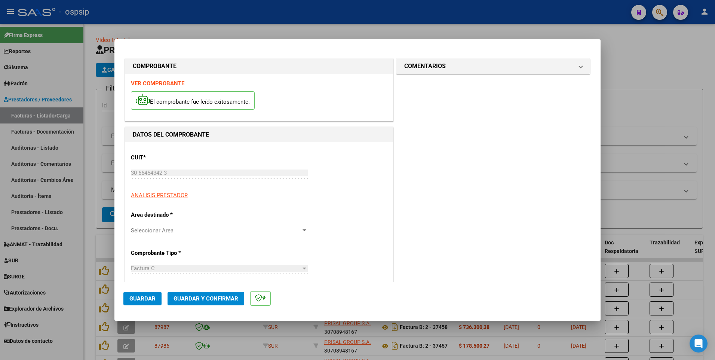
type input "4228"
type input "$ 28.976,00"
type input "[DATE]"
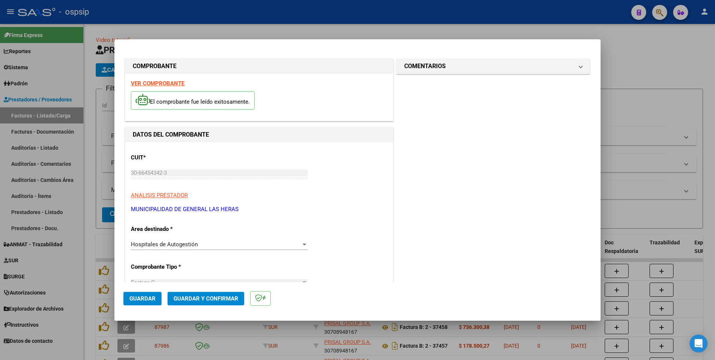
click at [148, 296] on span "Guardar" at bounding box center [142, 298] width 26 height 7
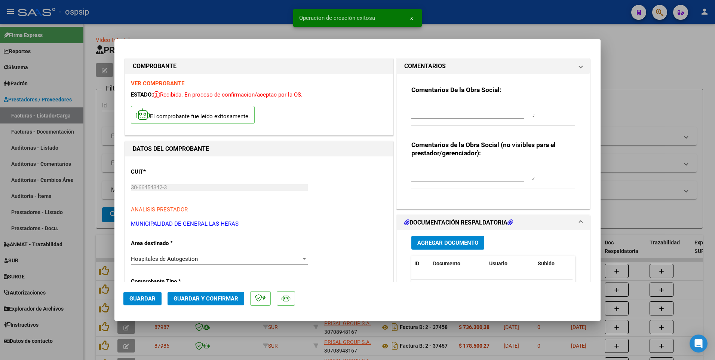
click at [283, 18] on div at bounding box center [357, 180] width 715 height 360
type input "$ 0,00"
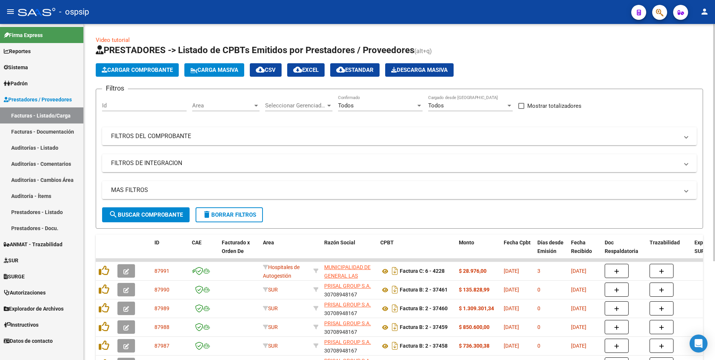
click at [159, 73] on span "Cargar Comprobante" at bounding box center [137, 70] width 71 height 7
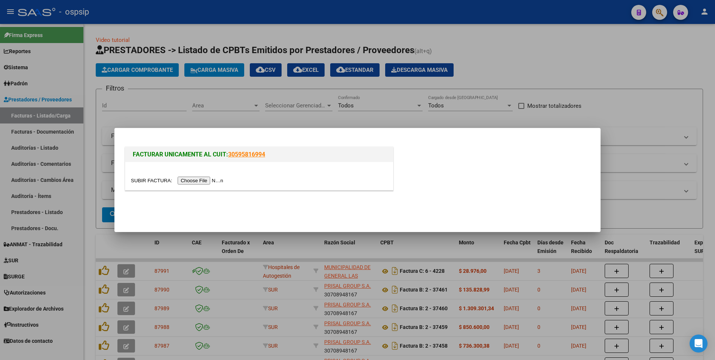
click at [206, 182] on input "file" at bounding box center [178, 180] width 95 height 8
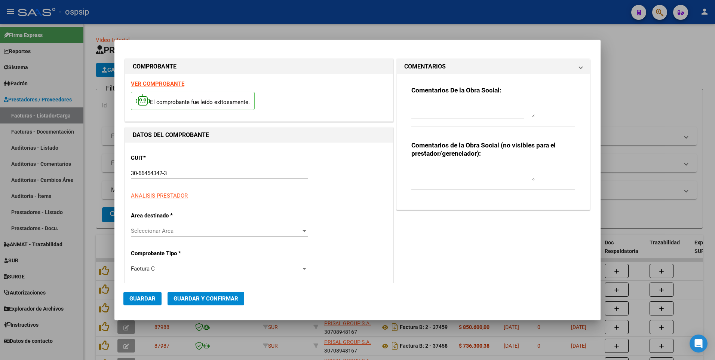
type input "4229"
type input "$ 146.293,00"
type input "[DATE]"
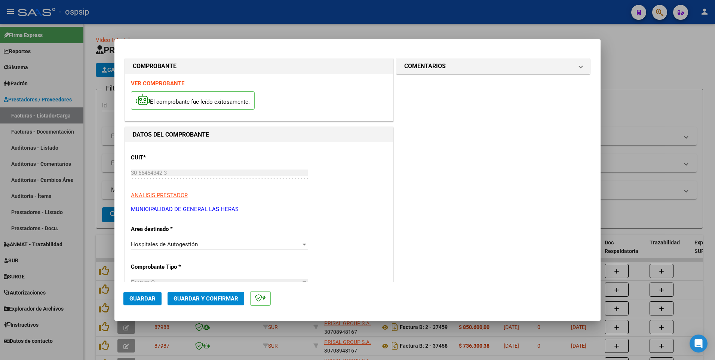
click at [153, 293] on button "Guardar" at bounding box center [142, 298] width 38 height 13
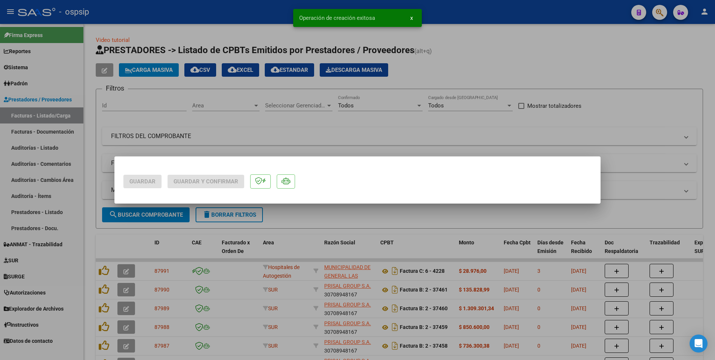
click at [90, 170] on div at bounding box center [357, 180] width 715 height 360
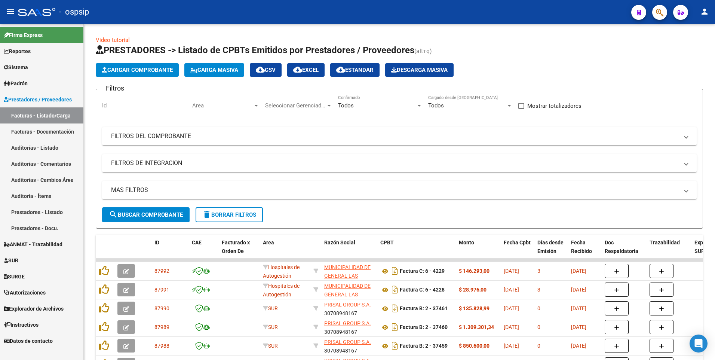
click at [238, 17] on div "- ospsip" at bounding box center [321, 12] width 607 height 16
click at [224, 215] on span "delete Borrar Filtros" at bounding box center [229, 214] width 54 height 7
click at [243, 211] on span "delete Borrar Filtros" at bounding box center [229, 214] width 54 height 7
click at [144, 62] on app-list-header "PRESTADORES -> Listado de CPBTs Emitidos por Prestadores / Proveedores (alt+q) …" at bounding box center [399, 136] width 607 height 184
click at [145, 66] on button "Cargar Comprobante" at bounding box center [137, 69] width 83 height 13
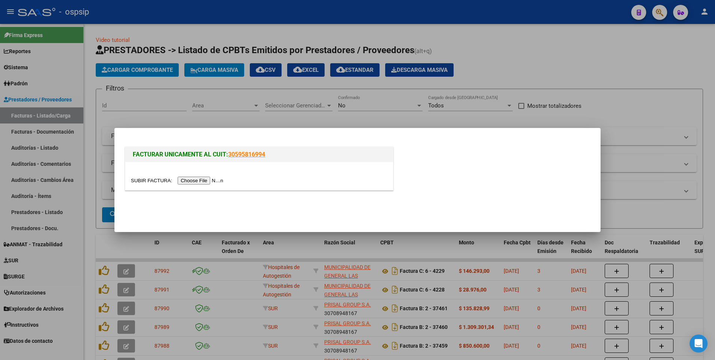
click at [184, 182] on input "file" at bounding box center [178, 180] width 95 height 8
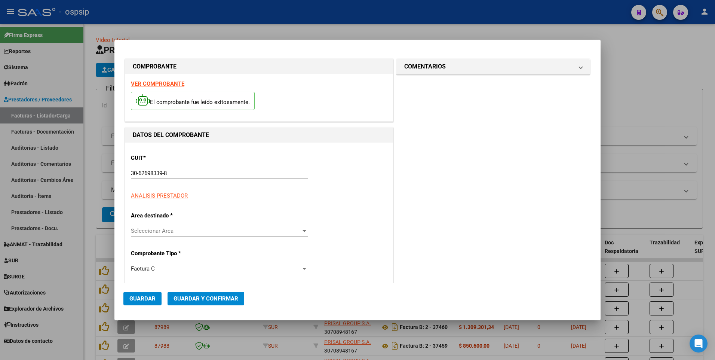
type input "13091"
type input "$ 262.539,00"
type input "[DATE]"
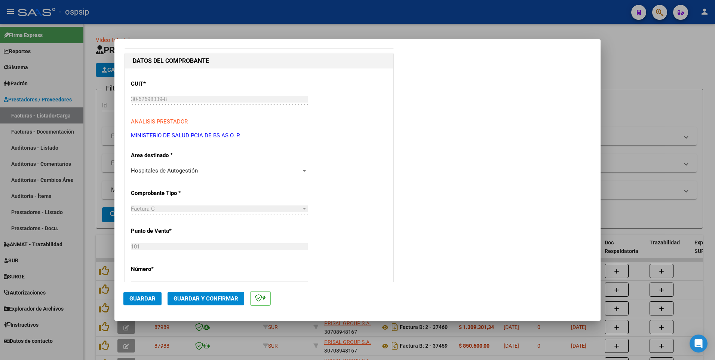
scroll to position [201, 0]
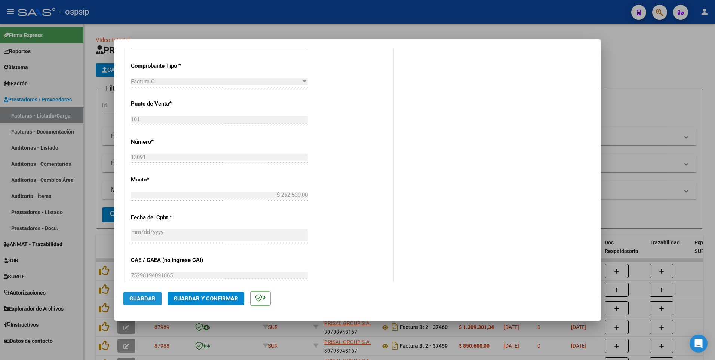
click at [136, 299] on span "Guardar" at bounding box center [142, 298] width 26 height 7
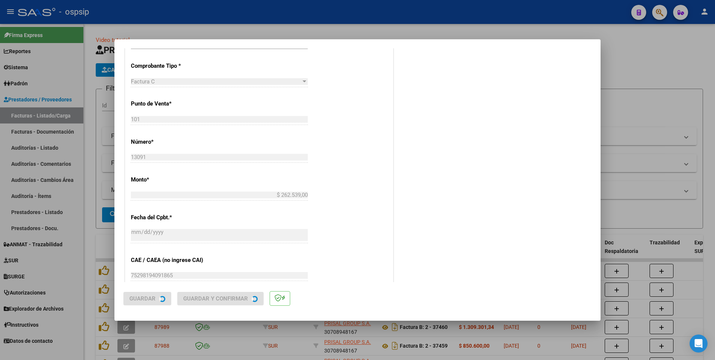
scroll to position [0, 0]
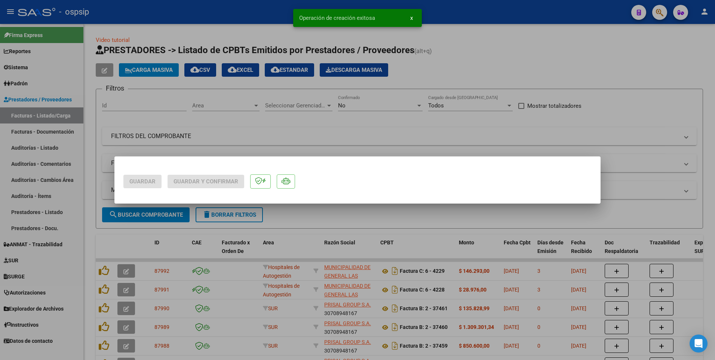
click at [230, 12] on div at bounding box center [357, 180] width 715 height 360
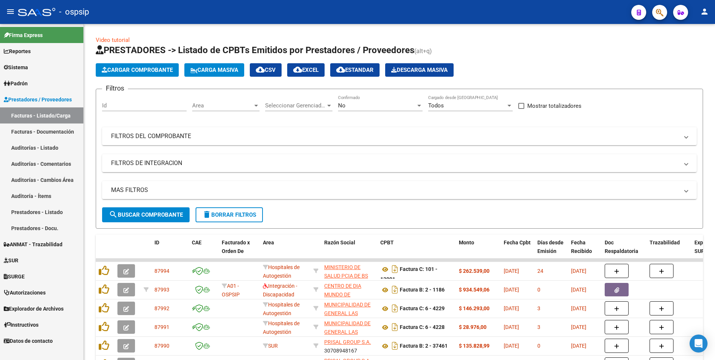
click at [191, 13] on div "- ospsip" at bounding box center [321, 12] width 607 height 16
click at [124, 74] on button "Cargar Comprobante" at bounding box center [137, 69] width 83 height 13
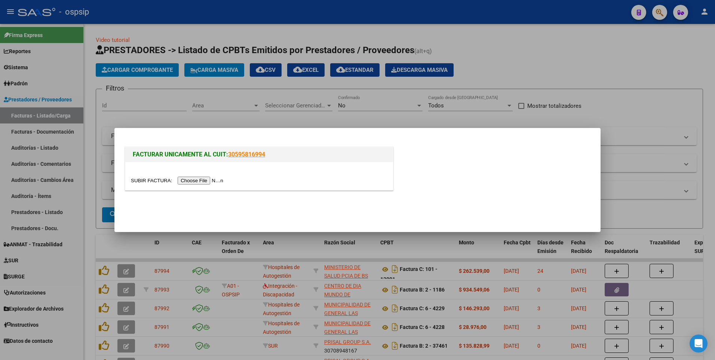
click at [183, 182] on input "file" at bounding box center [178, 180] width 95 height 8
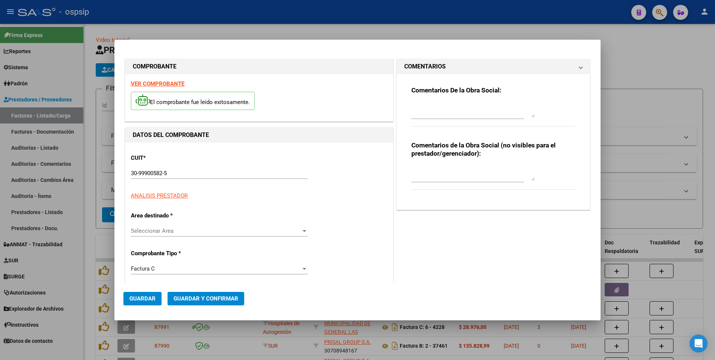
type input "2091"
type input "$ 3.523.915,00"
type input "[DATE]"
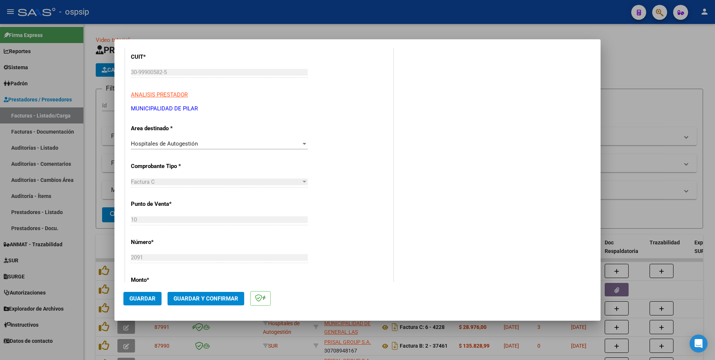
scroll to position [224, 0]
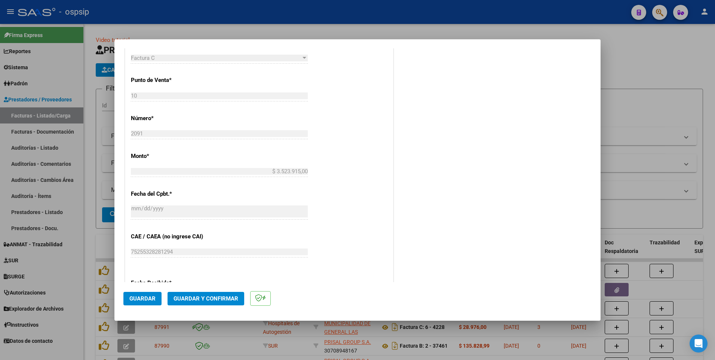
click at [148, 295] on span "Guardar" at bounding box center [142, 298] width 26 height 7
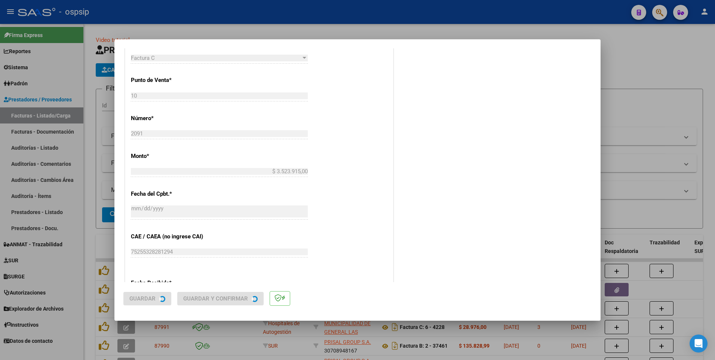
scroll to position [0, 0]
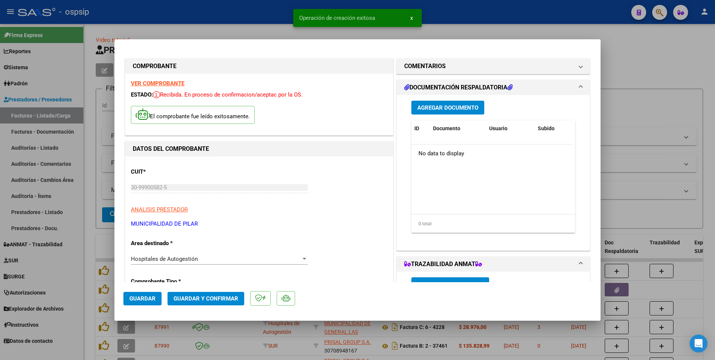
click at [232, 17] on div at bounding box center [357, 180] width 715 height 360
type input "$ 0,00"
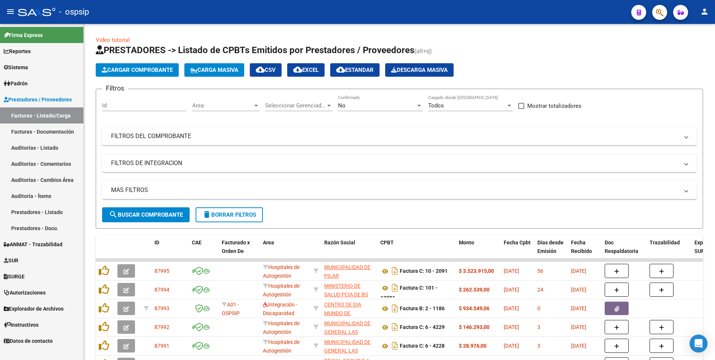
click at [190, 10] on div "- ospsip" at bounding box center [321, 12] width 607 height 16
click at [145, 73] on span "Cargar Comprobante" at bounding box center [137, 70] width 71 height 7
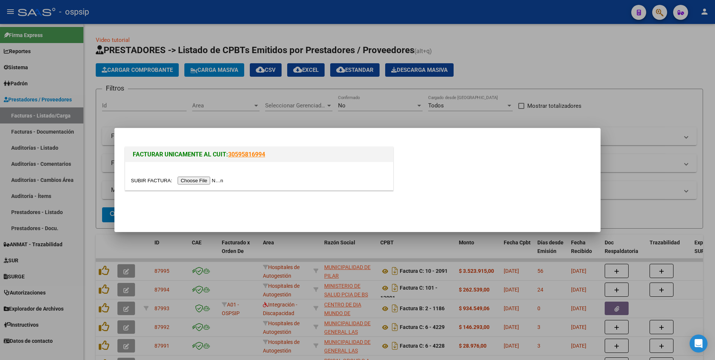
click at [186, 181] on input "file" at bounding box center [178, 180] width 95 height 8
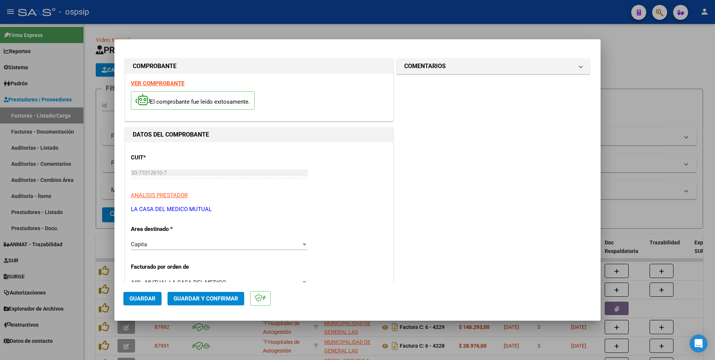
click at [156, 299] on button "Guardar" at bounding box center [142, 298] width 38 height 13
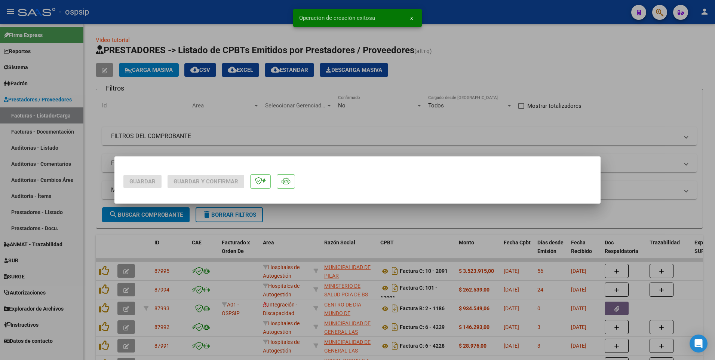
click at [219, 18] on div at bounding box center [357, 180] width 715 height 360
